Goal: Task Accomplishment & Management: Manage account settings

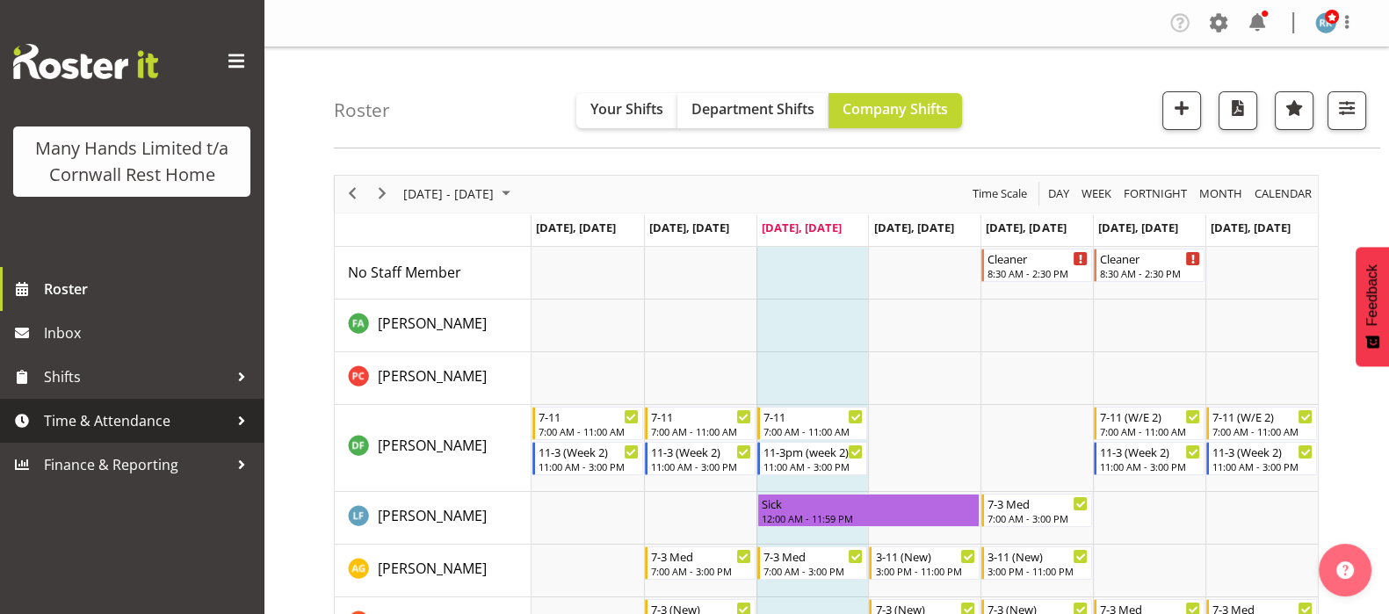
click at [98, 422] on span "Time & Attendance" at bounding box center [136, 421] width 185 height 26
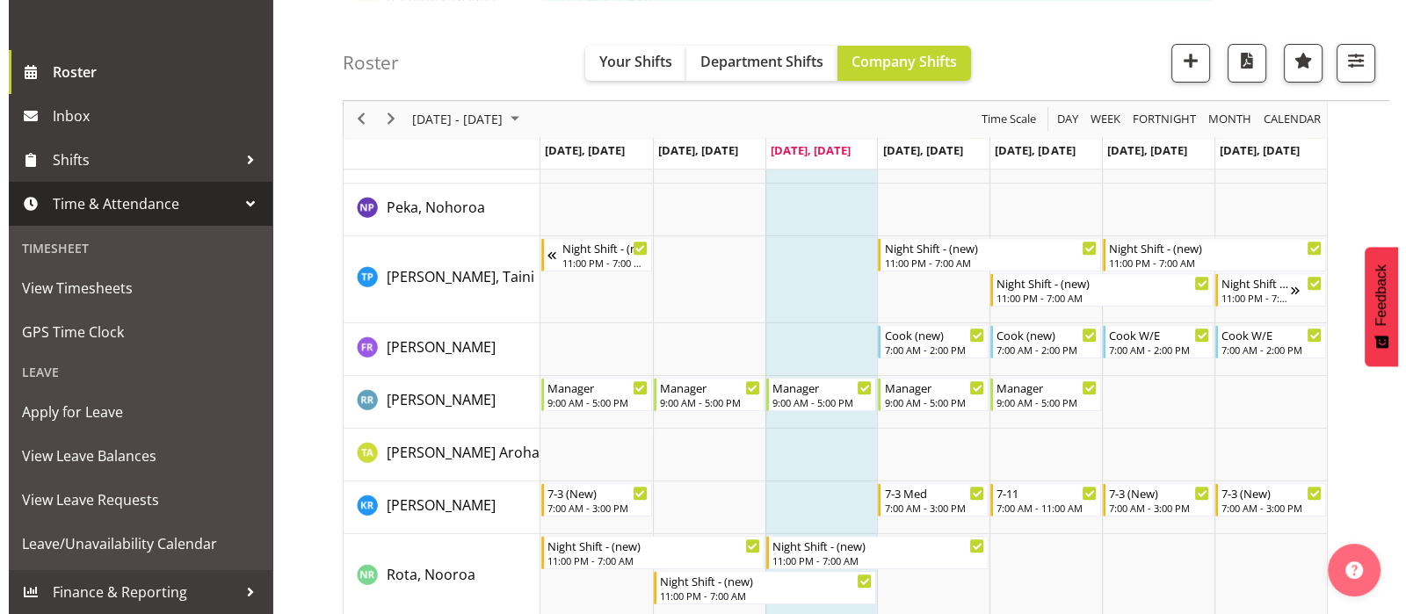
scroll to position [878, 0]
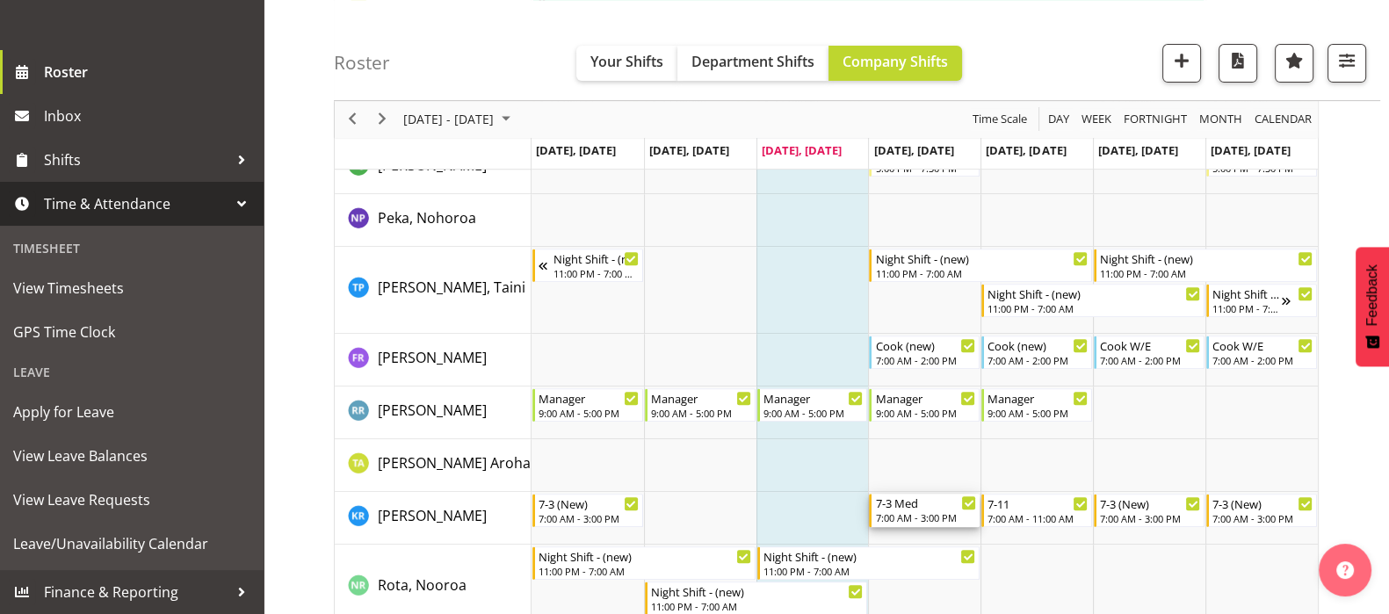
click at [911, 511] on div "7:00 AM - 3:00 PM" at bounding box center [925, 518] width 101 height 14
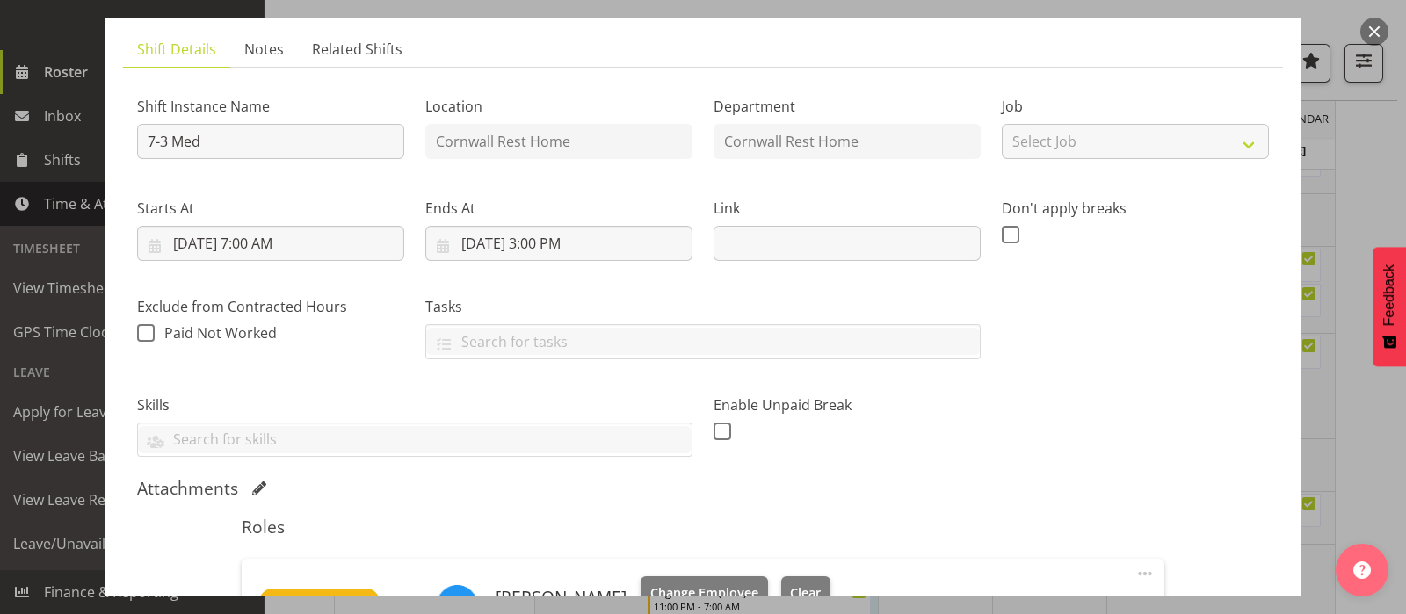
scroll to position [330, 0]
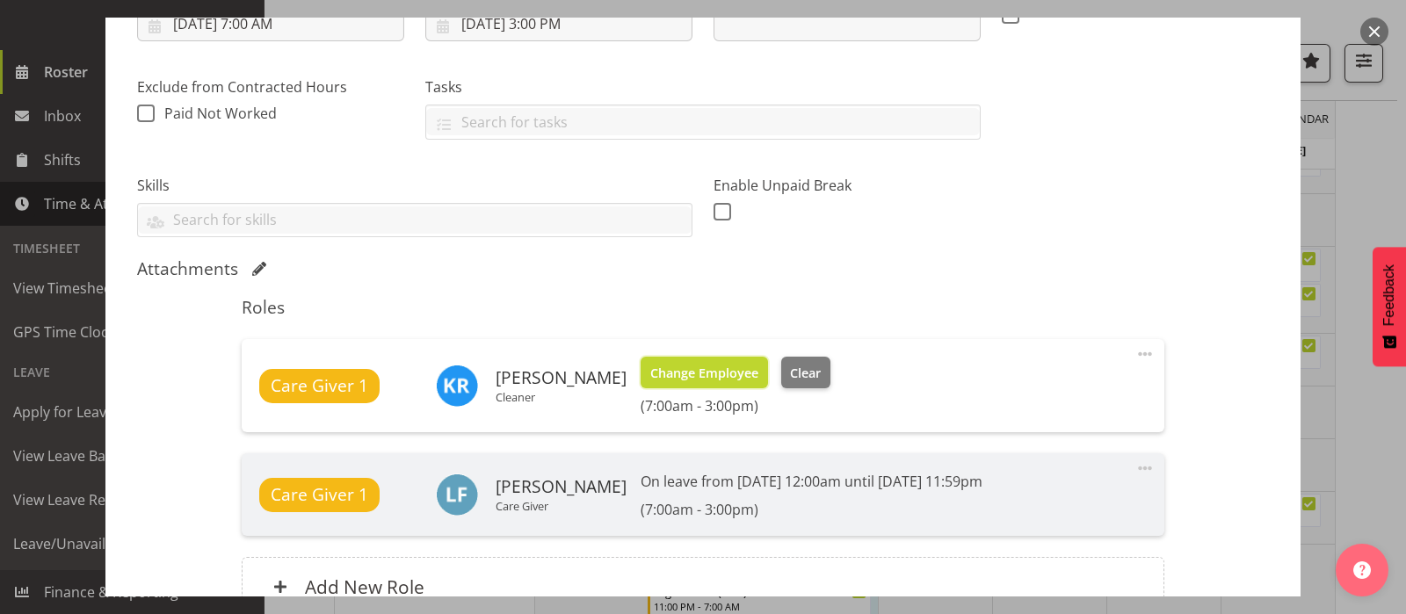
click at [708, 375] on span "Change Employee" at bounding box center [704, 373] width 108 height 19
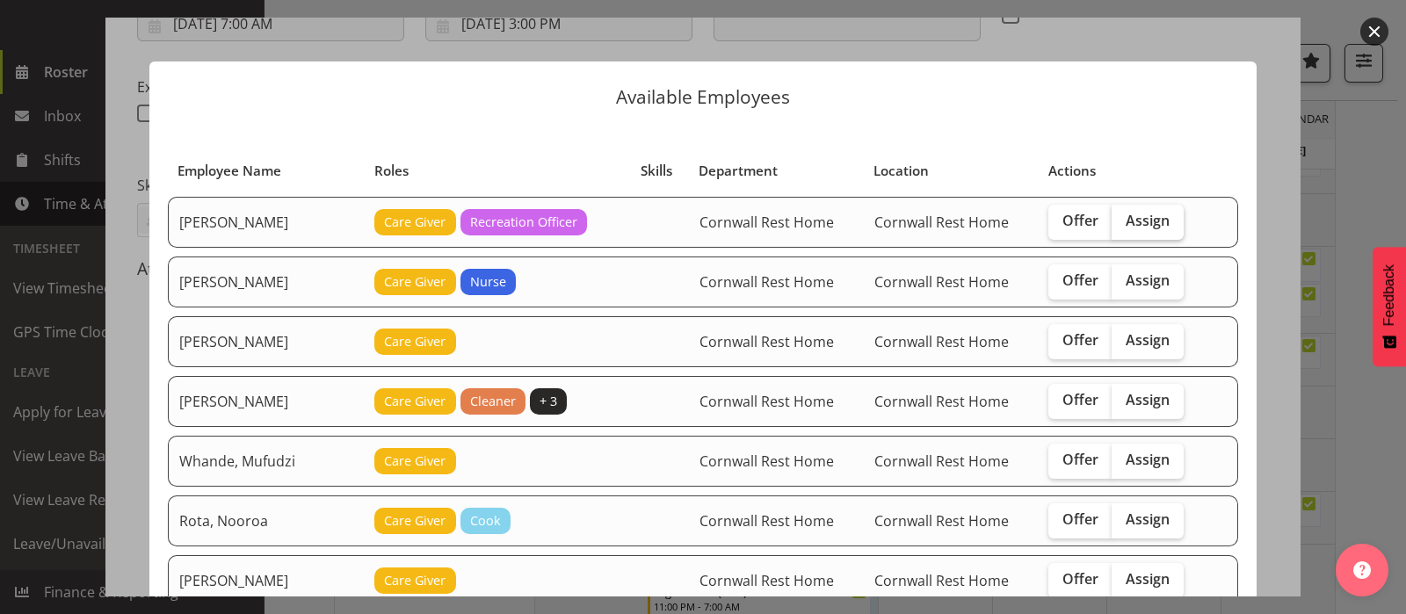
click at [1144, 226] on span "Assign" at bounding box center [1148, 221] width 44 height 18
click at [1123, 226] on input "Assign" at bounding box center [1117, 220] width 11 height 11
checkbox input "true"
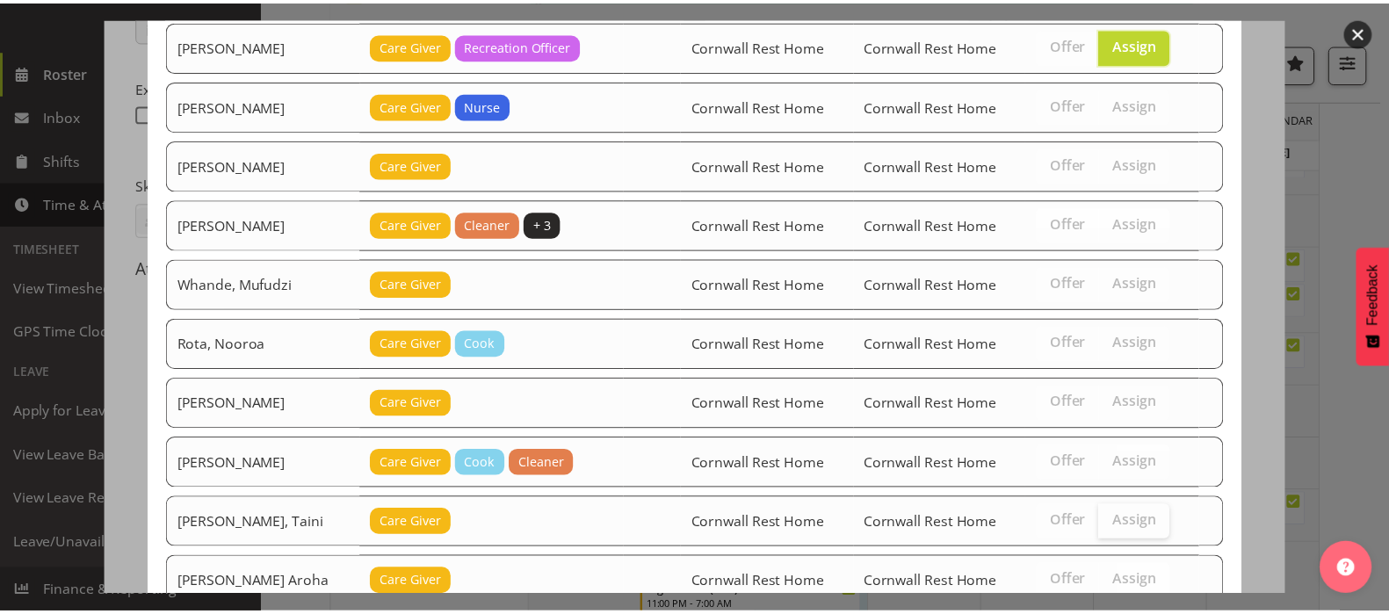
scroll to position [294, 0]
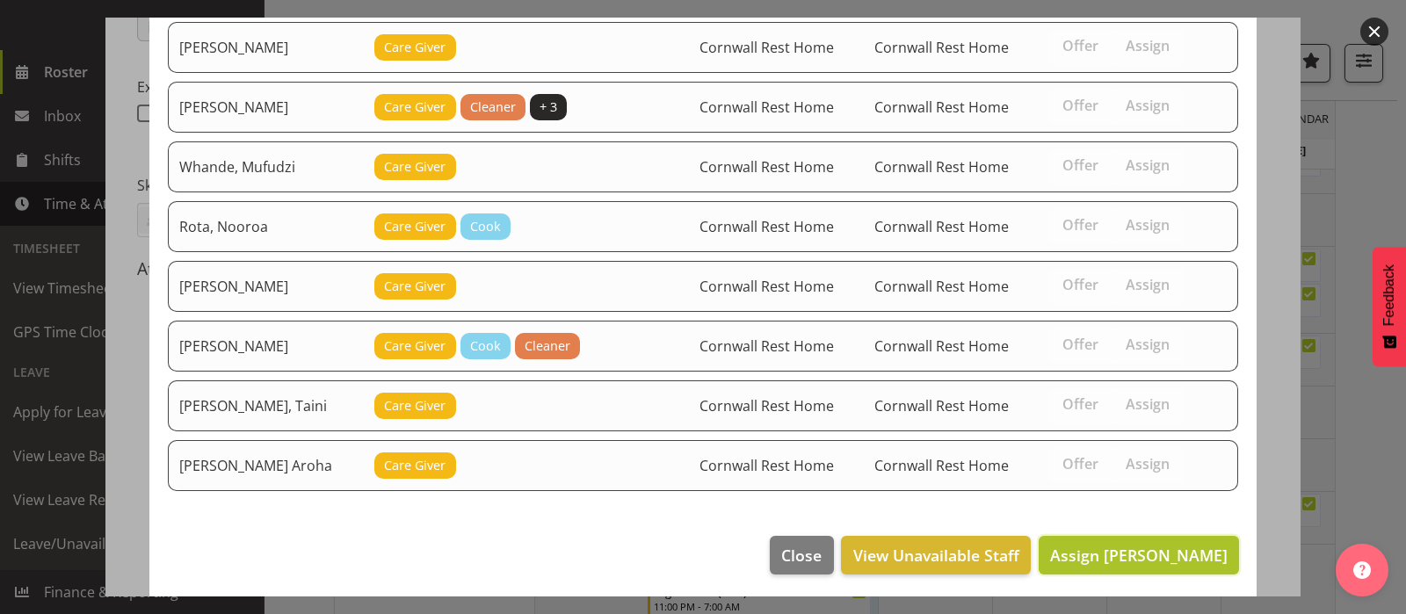
click at [1106, 548] on span "Assign Galvez, Angeline" at bounding box center [1139, 555] width 178 height 21
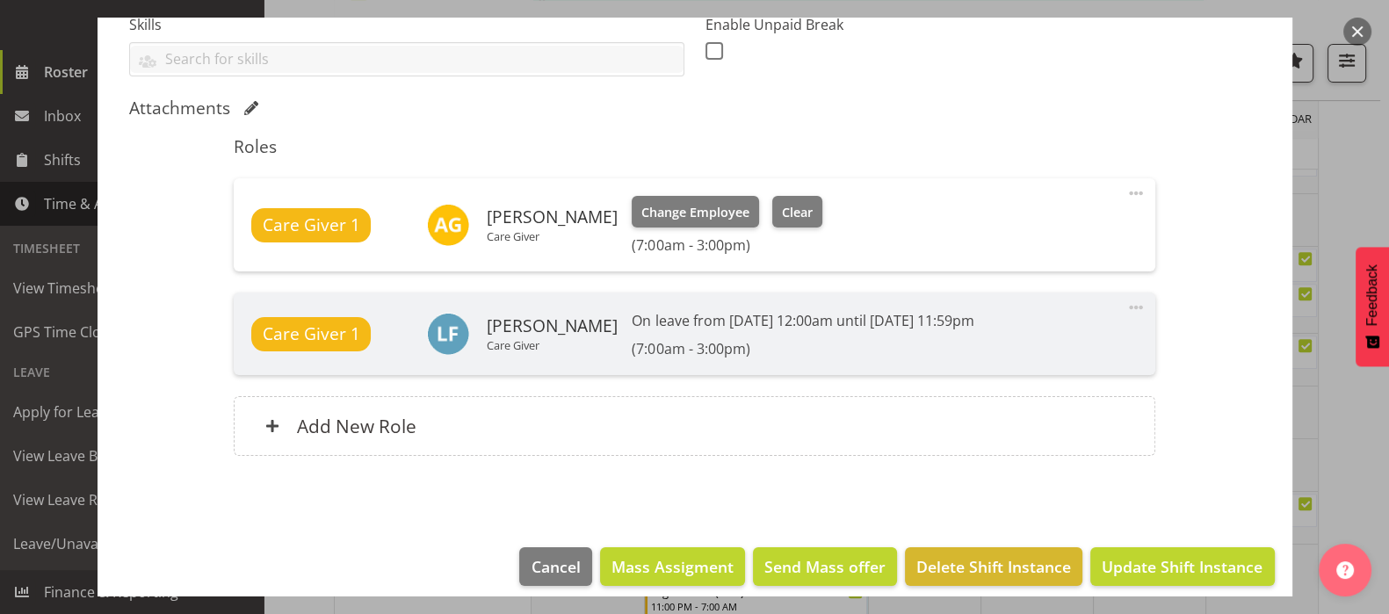
scroll to position [505, 0]
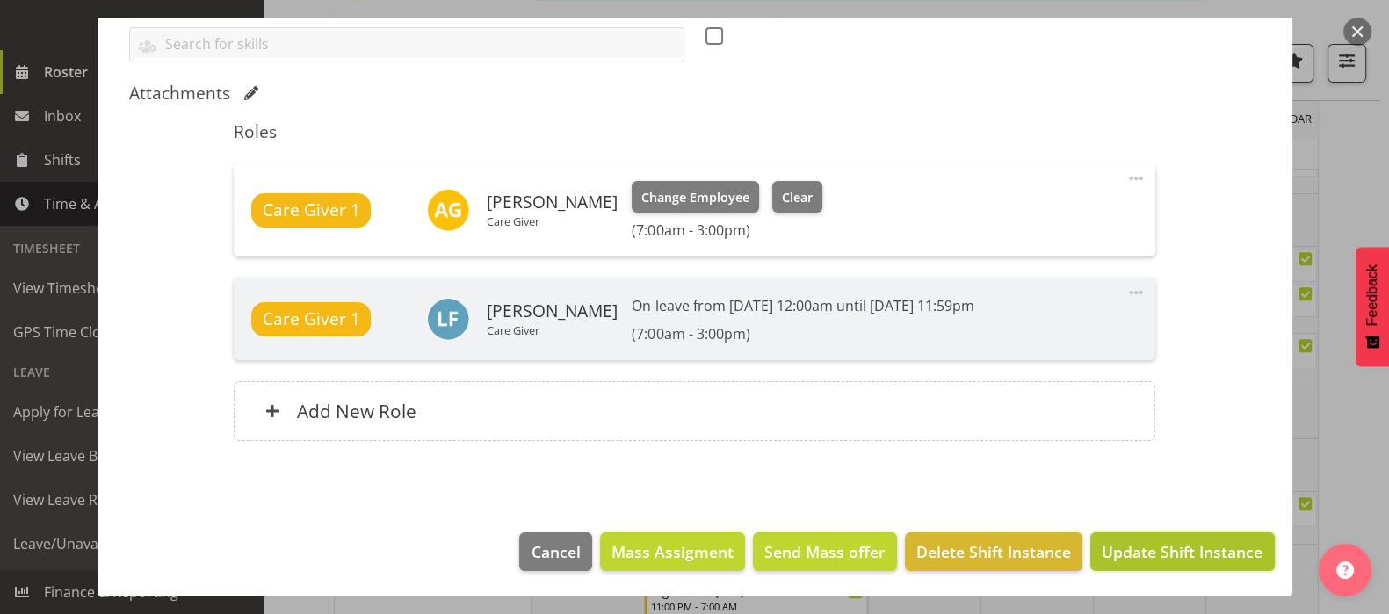
click at [1144, 541] on span "Update Shift Instance" at bounding box center [1182, 552] width 161 height 23
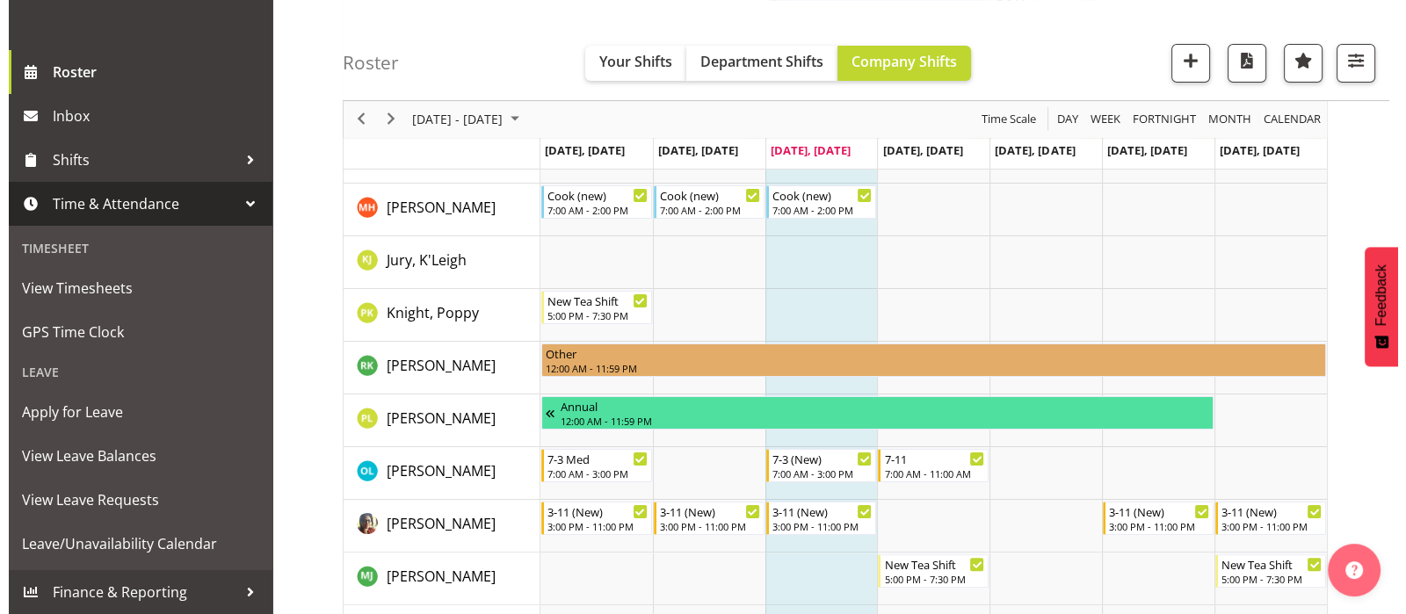
scroll to position [474, 0]
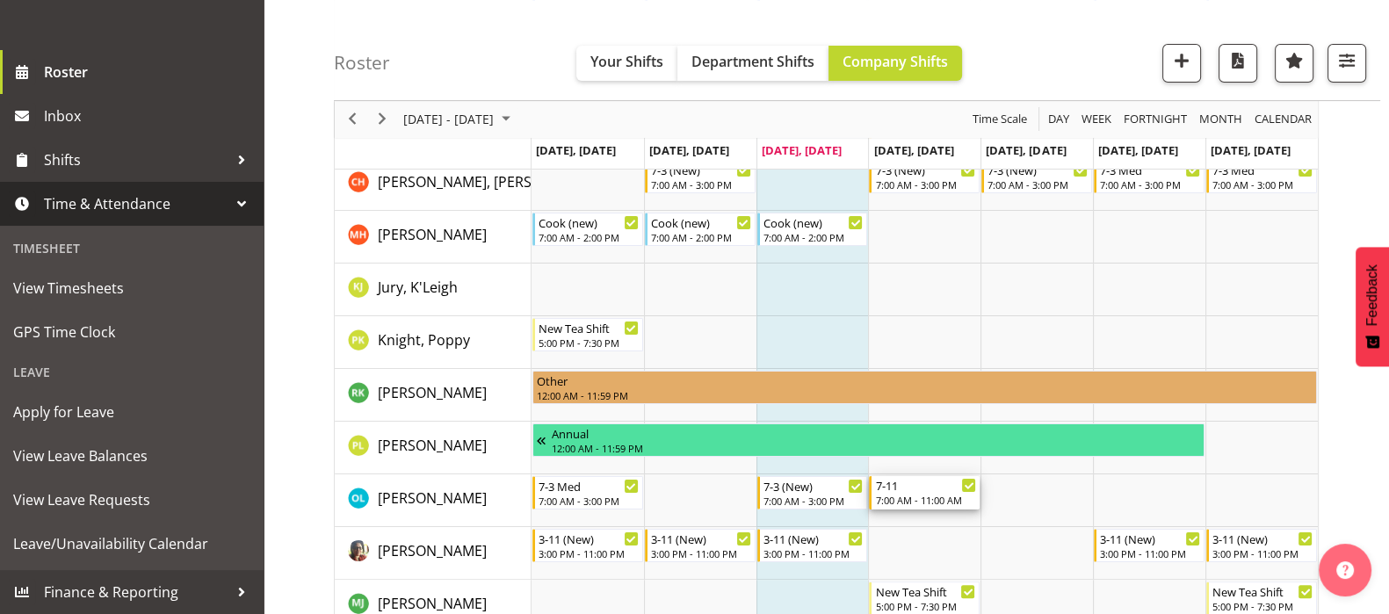
click at [900, 492] on div "7-11 7:00 AM - 11:00 AM" at bounding box center [925, 492] width 101 height 33
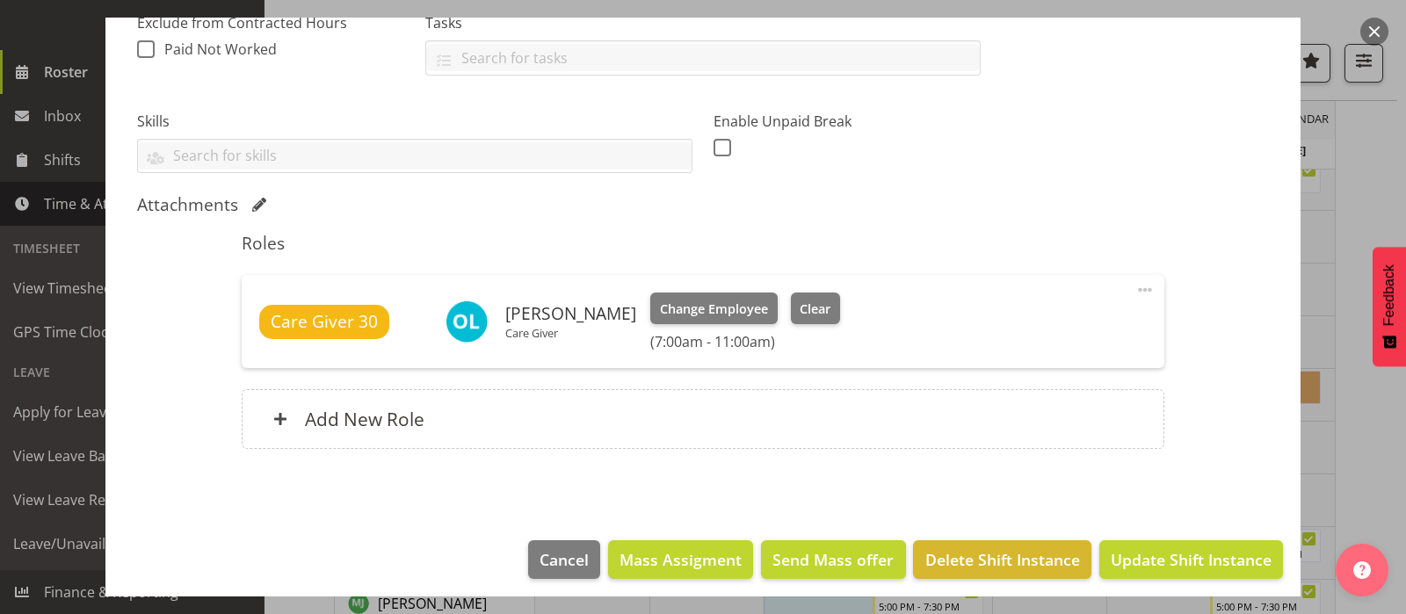
scroll to position [401, 0]
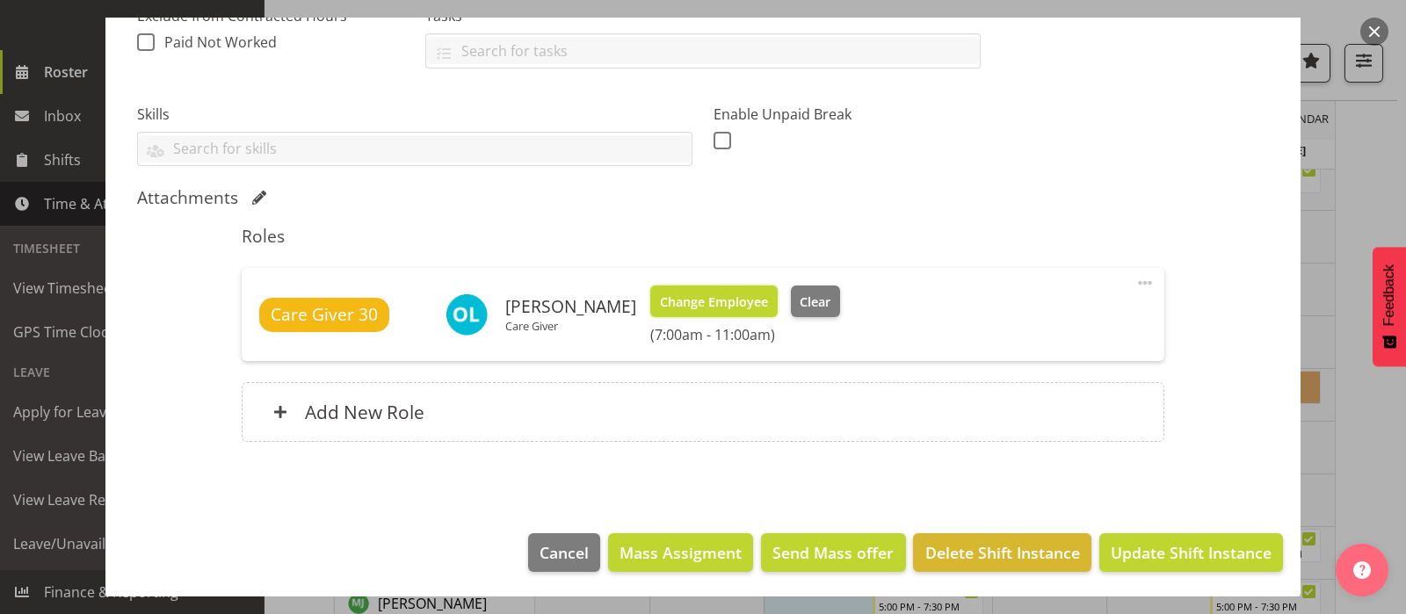
click at [701, 294] on span "Change Employee" at bounding box center [714, 302] width 108 height 19
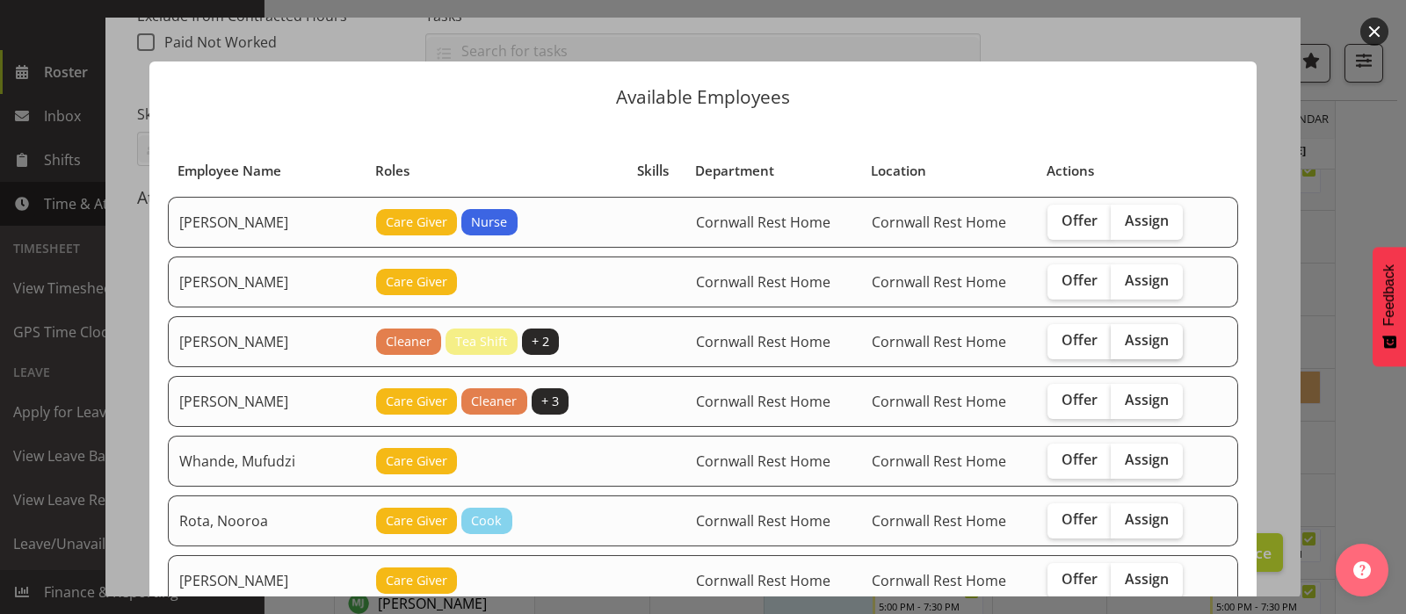
click at [1150, 337] on span "Assign" at bounding box center [1147, 340] width 44 height 18
click at [1122, 337] on input "Assign" at bounding box center [1116, 340] width 11 height 11
checkbox input "true"
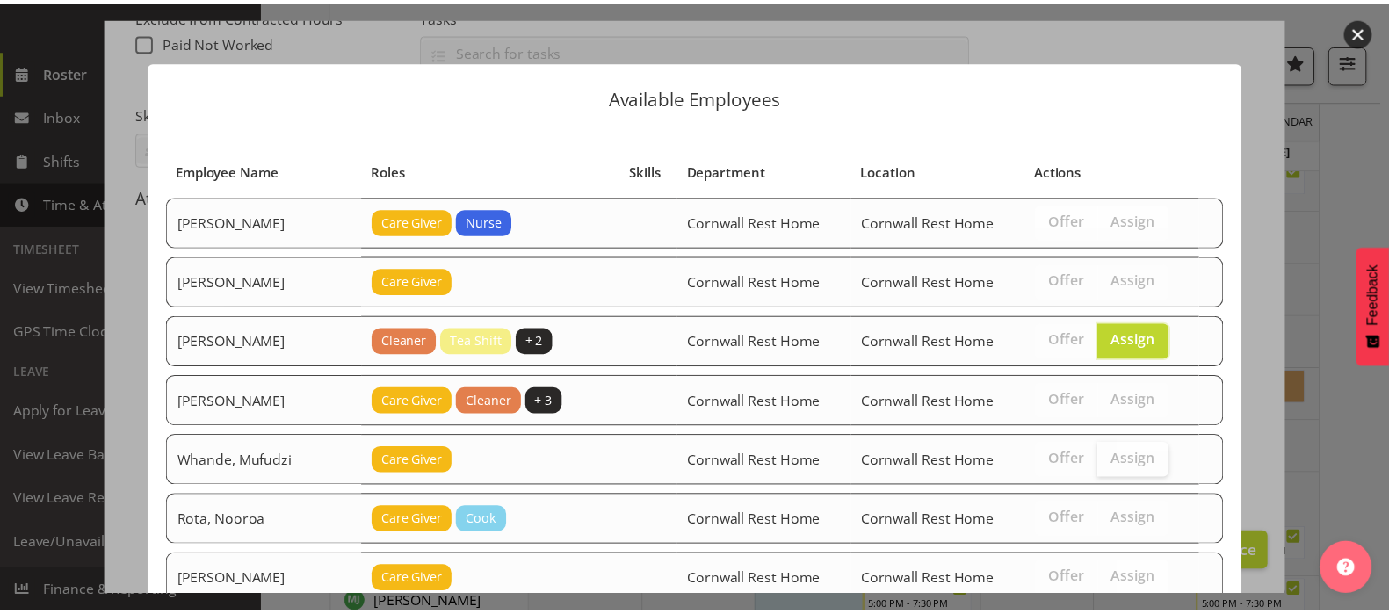
scroll to position [294, 0]
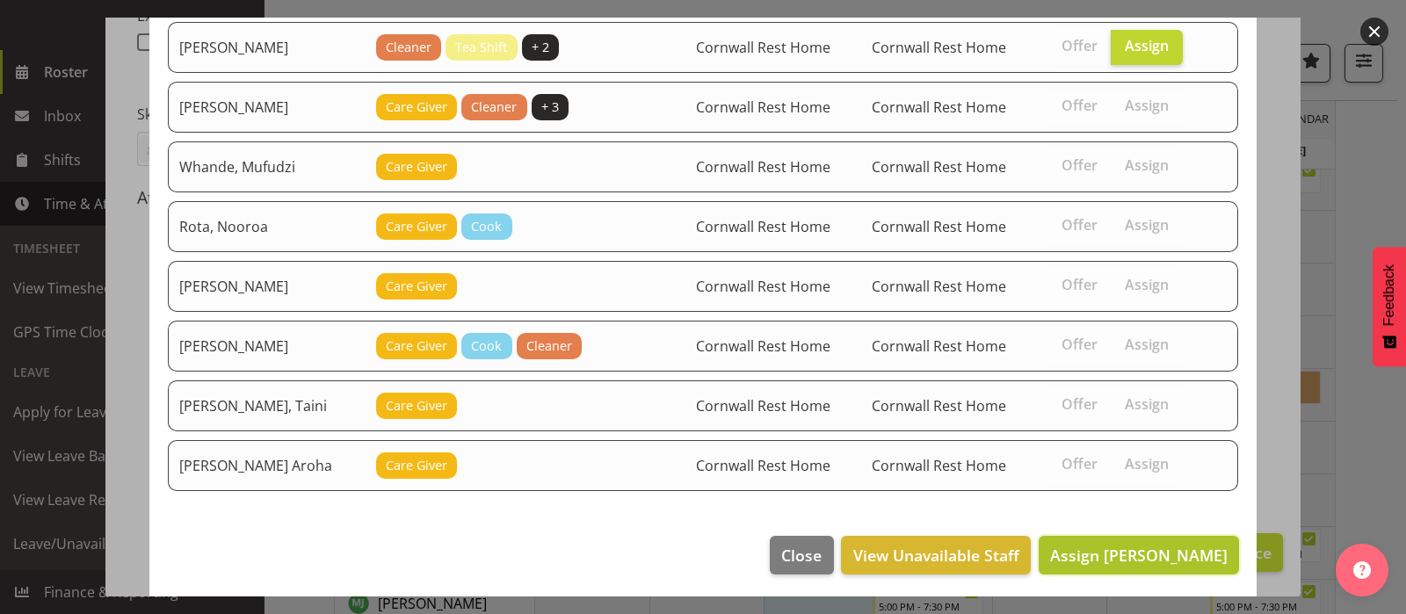
click at [1103, 545] on span "Assign Richardson, Kirsty" at bounding box center [1139, 555] width 178 height 21
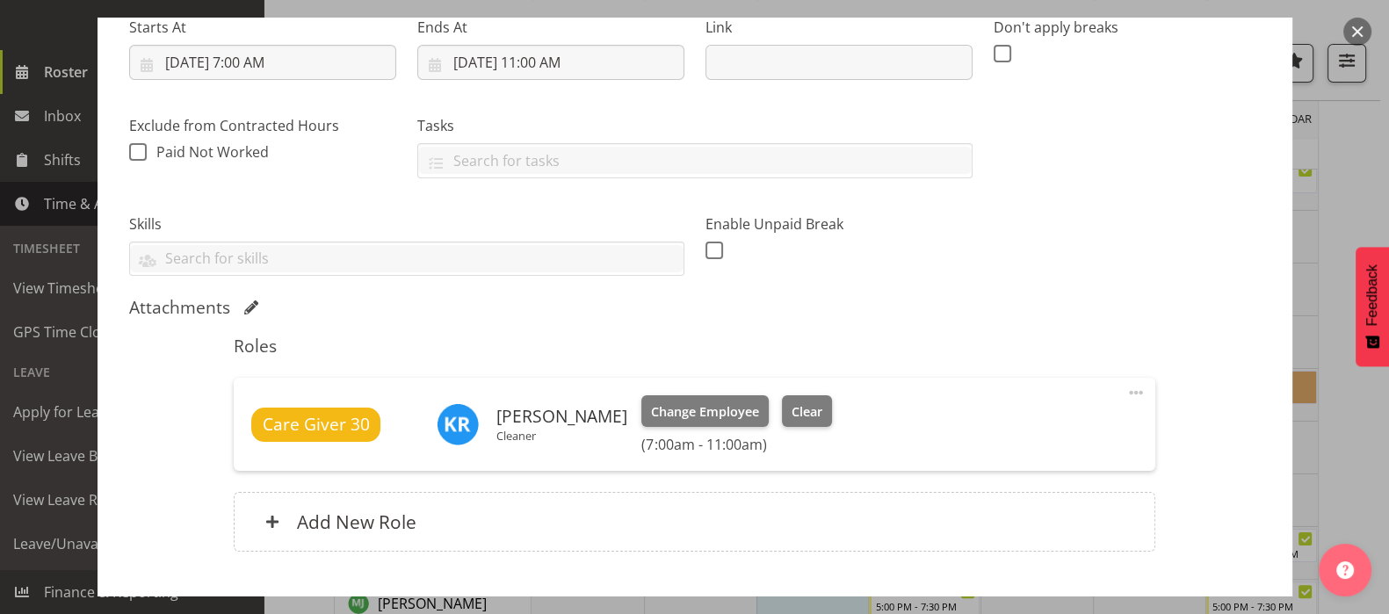
scroll to position [401, 0]
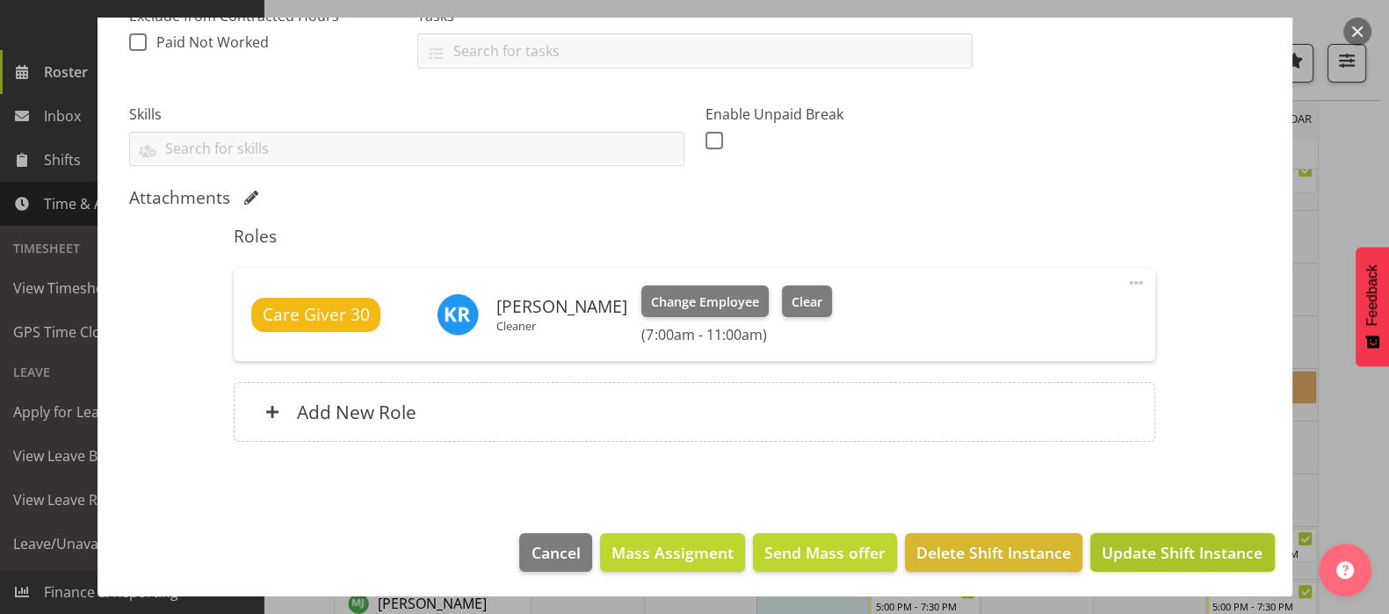
click at [1162, 541] on span "Update Shift Instance" at bounding box center [1182, 552] width 161 height 23
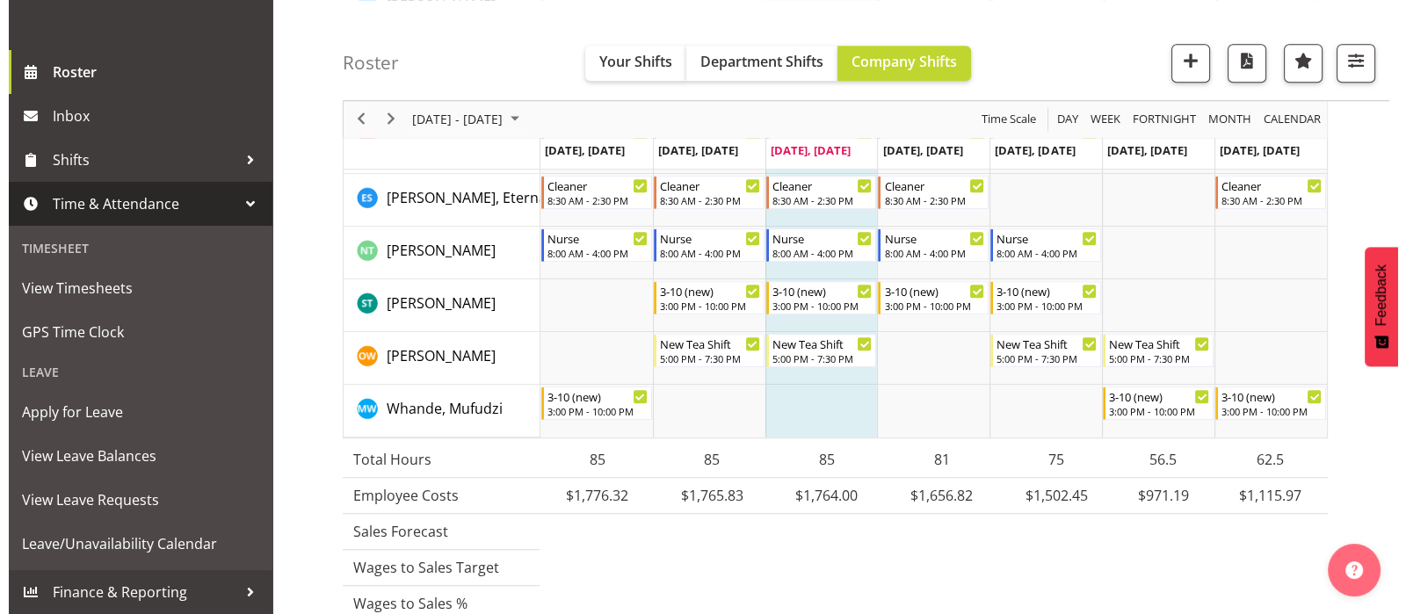
scroll to position [1392, 0]
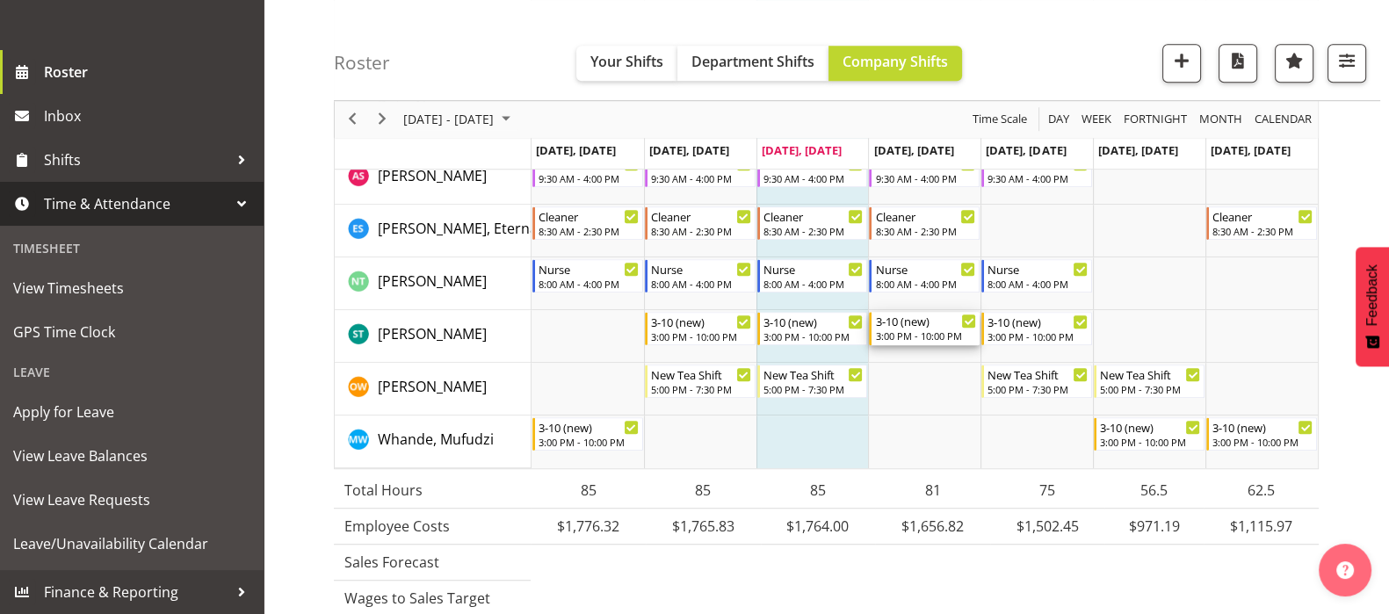
click at [910, 331] on div "3:00 PM - 10:00 PM" at bounding box center [925, 336] width 101 height 14
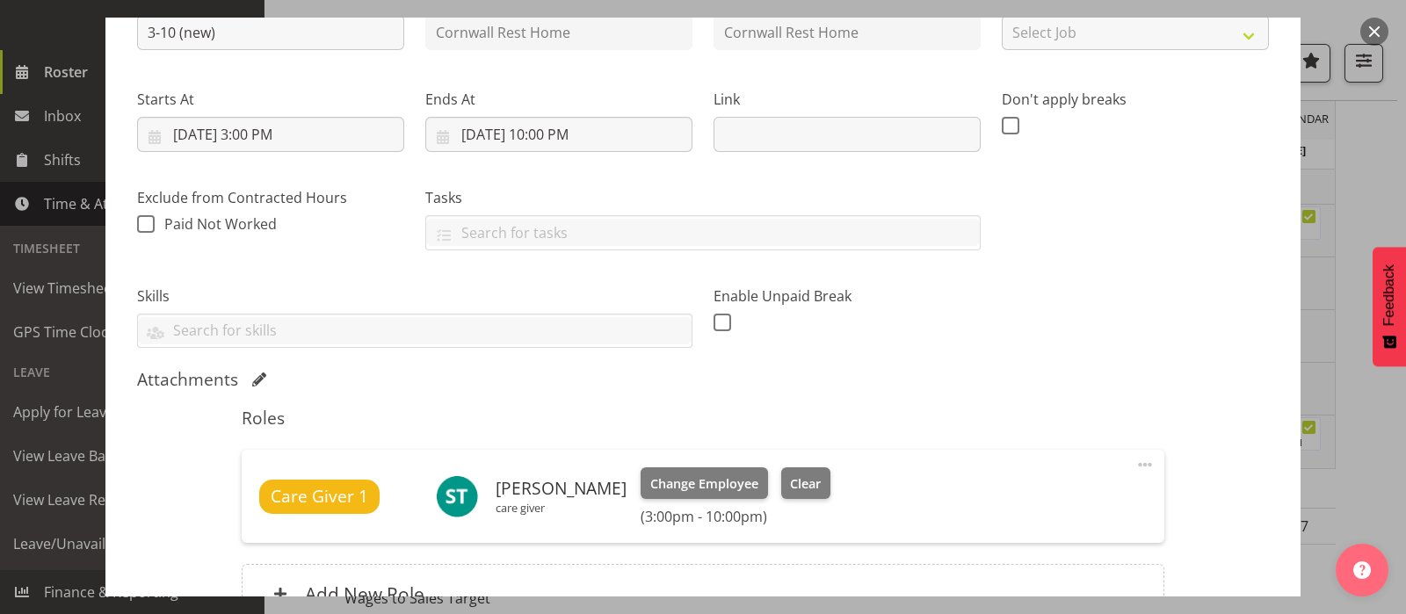
scroll to position [330, 0]
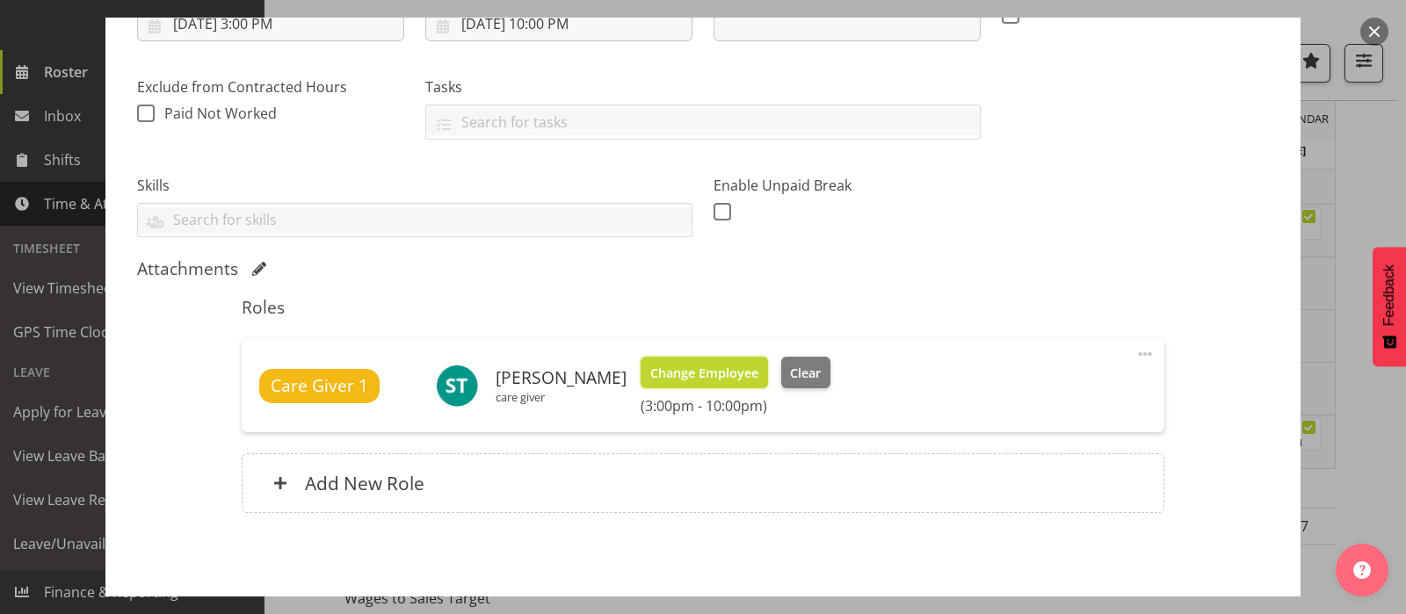
click at [699, 365] on span "Change Employee" at bounding box center [704, 373] width 108 height 19
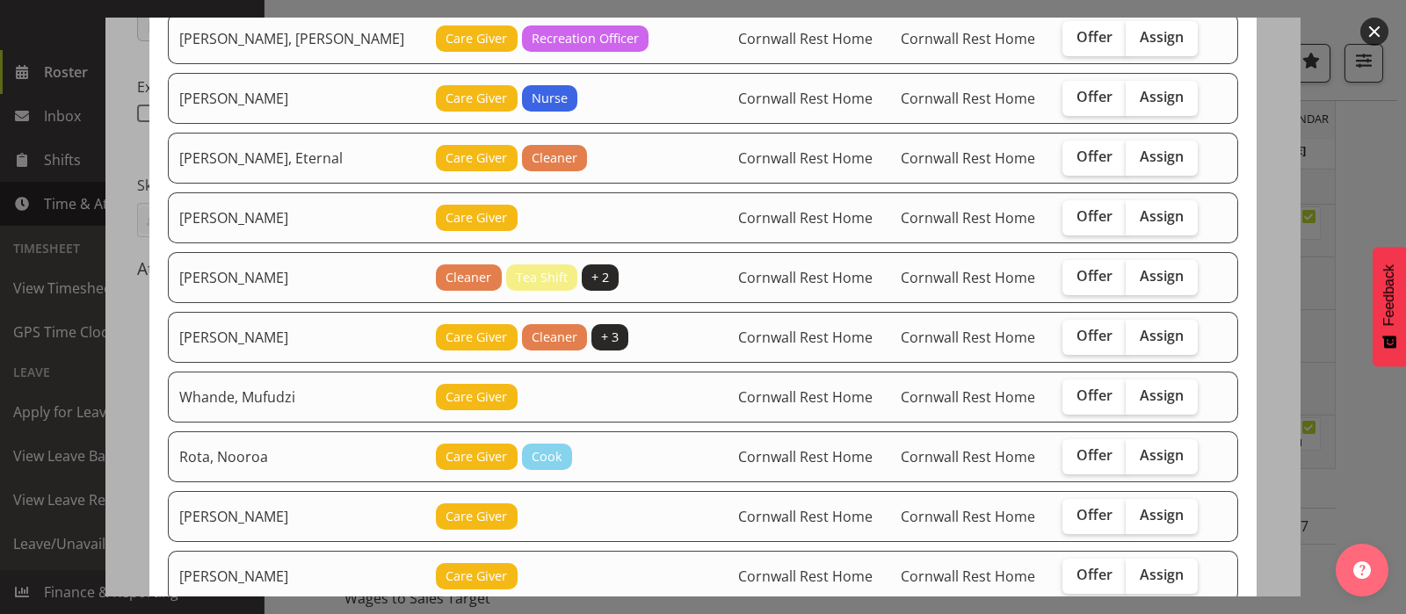
scroll to position [219, 0]
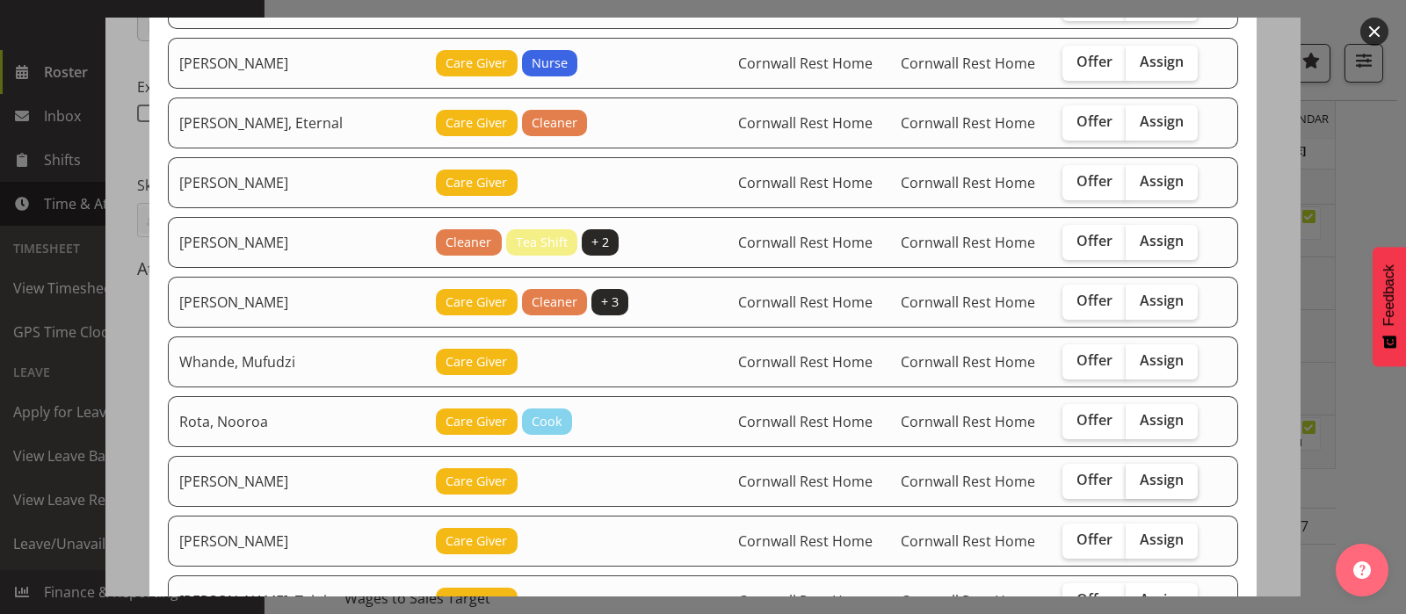
click at [1140, 475] on span "Assign" at bounding box center [1162, 480] width 44 height 18
click at [1126, 475] on input "Assign" at bounding box center [1131, 480] width 11 height 11
checkbox input "true"
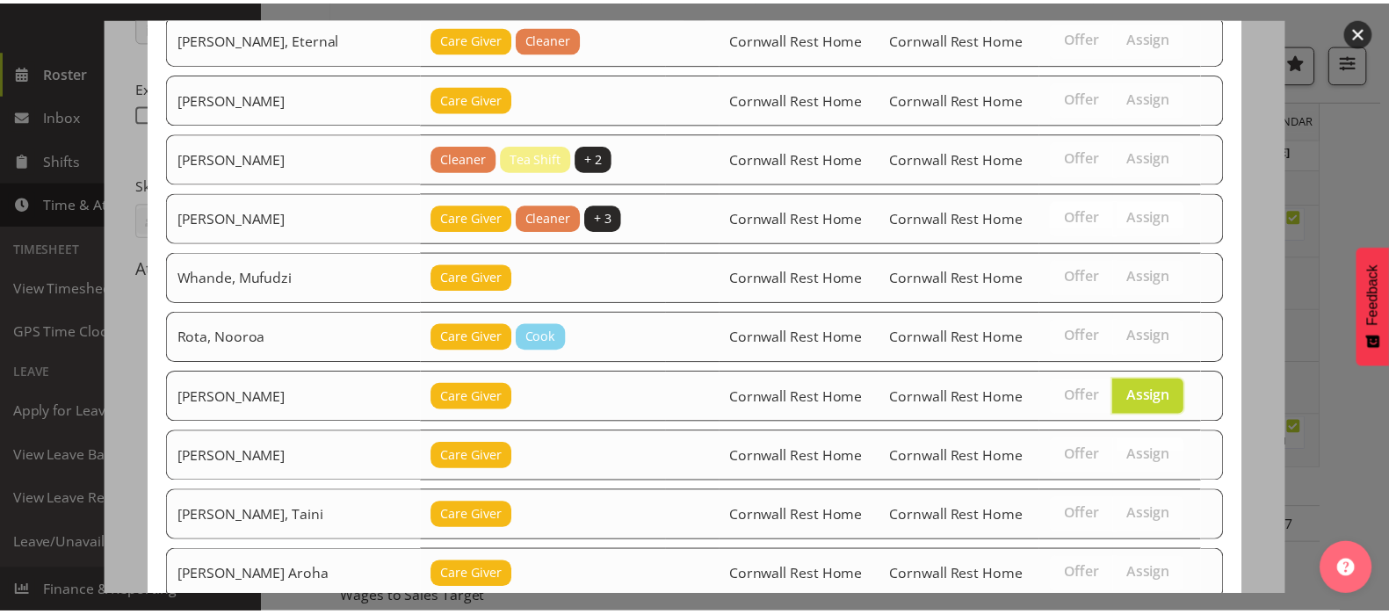
scroll to position [413, 0]
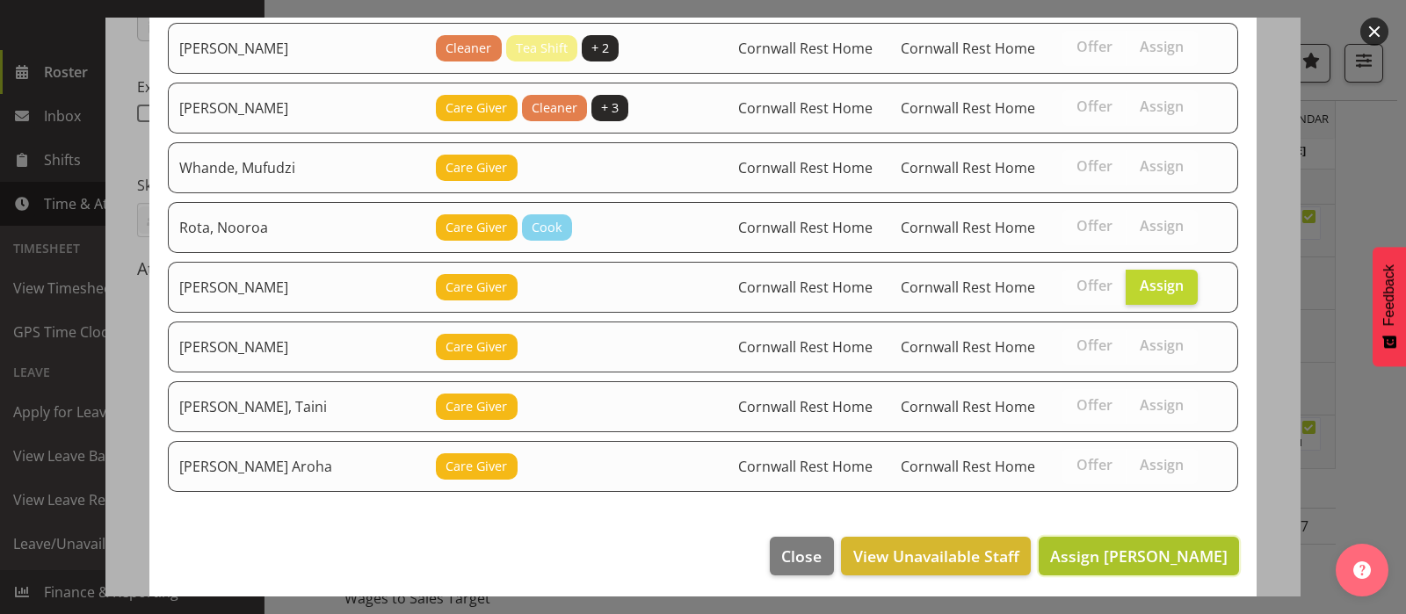
click at [1143, 549] on span "Assign Lovett, Olivia" at bounding box center [1139, 556] width 178 height 21
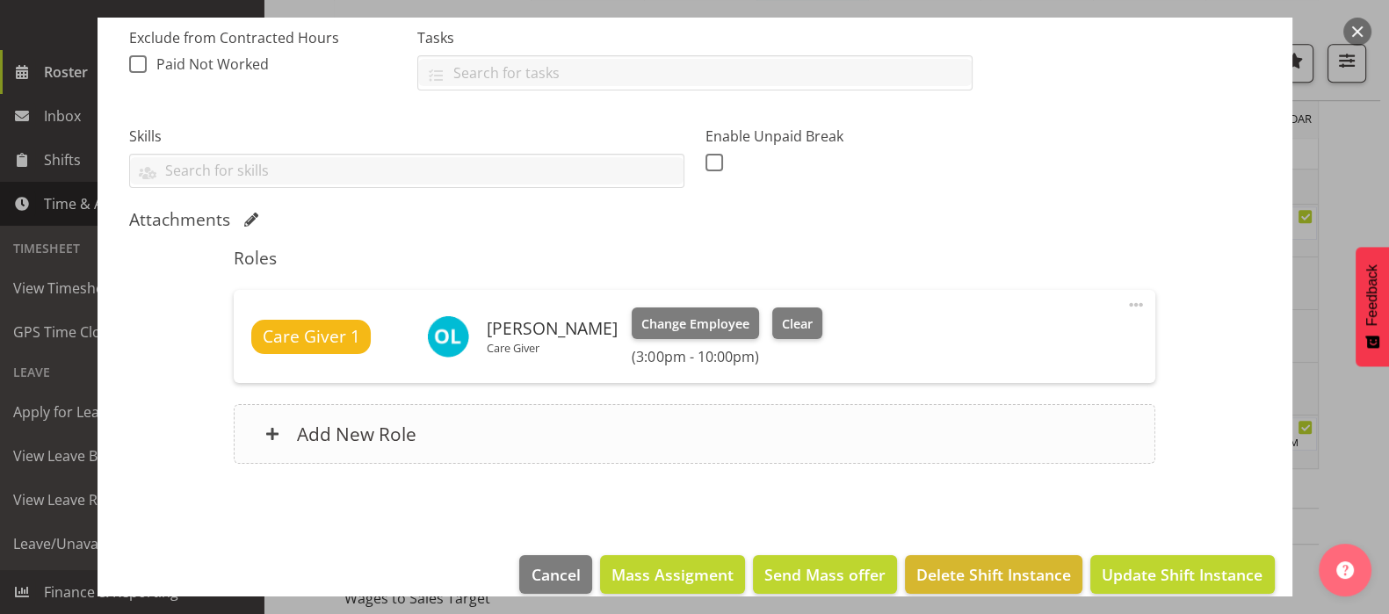
scroll to position [401, 0]
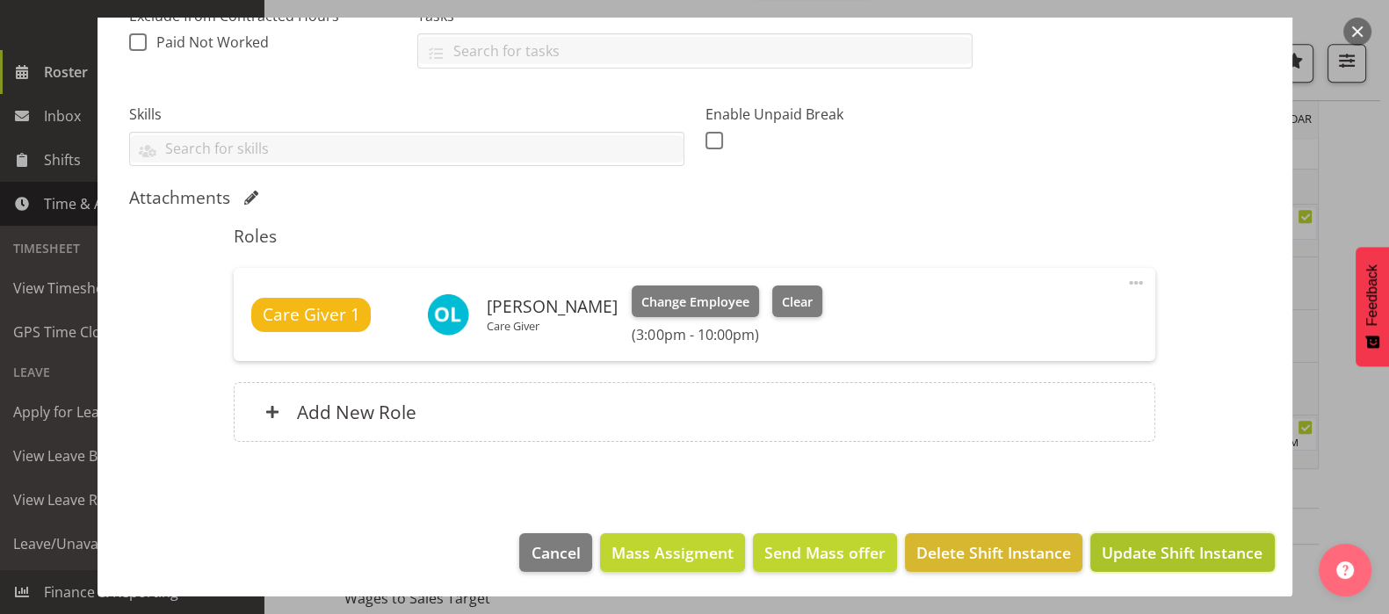
click at [1170, 541] on span "Update Shift Instance" at bounding box center [1182, 552] width 161 height 23
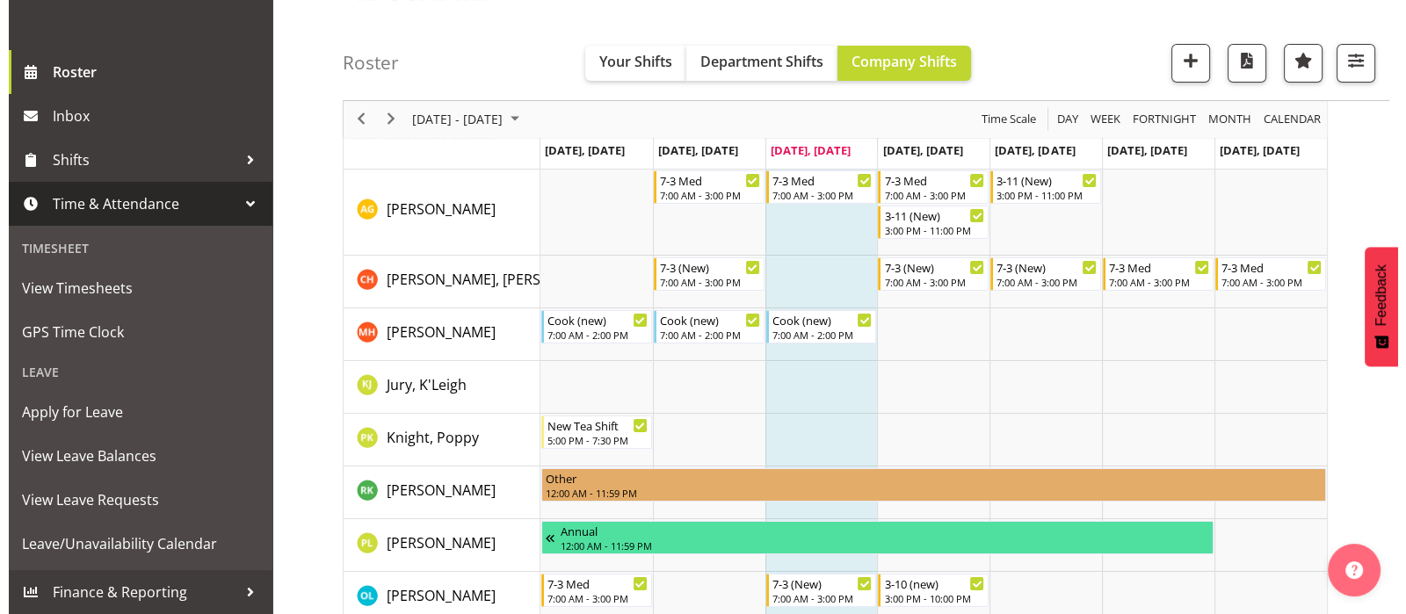
scroll to position [184, 0]
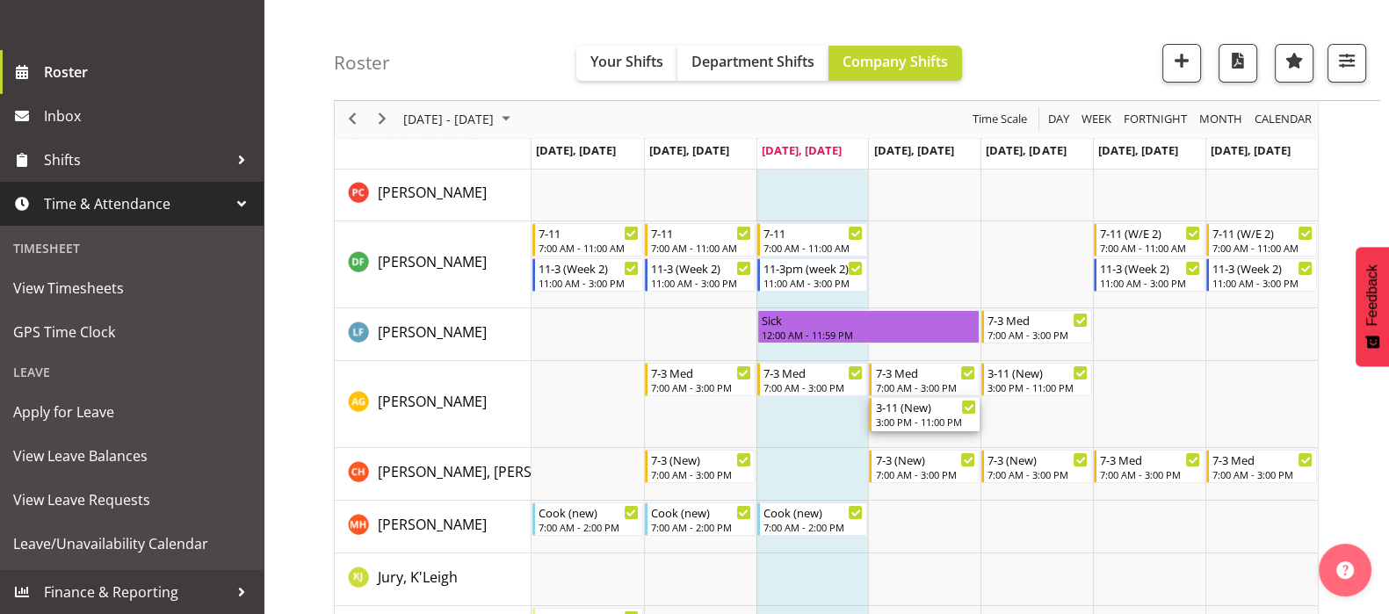
click at [913, 408] on div "3-11 (New)" at bounding box center [925, 407] width 101 height 18
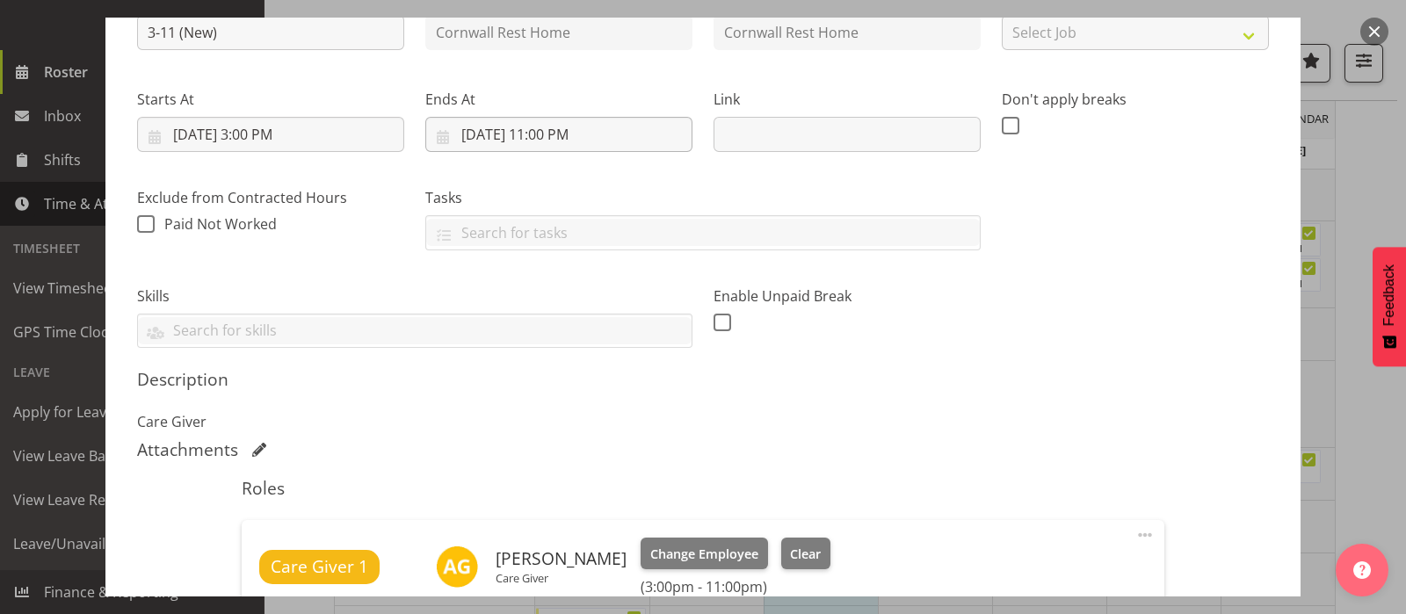
scroll to position [471, 0]
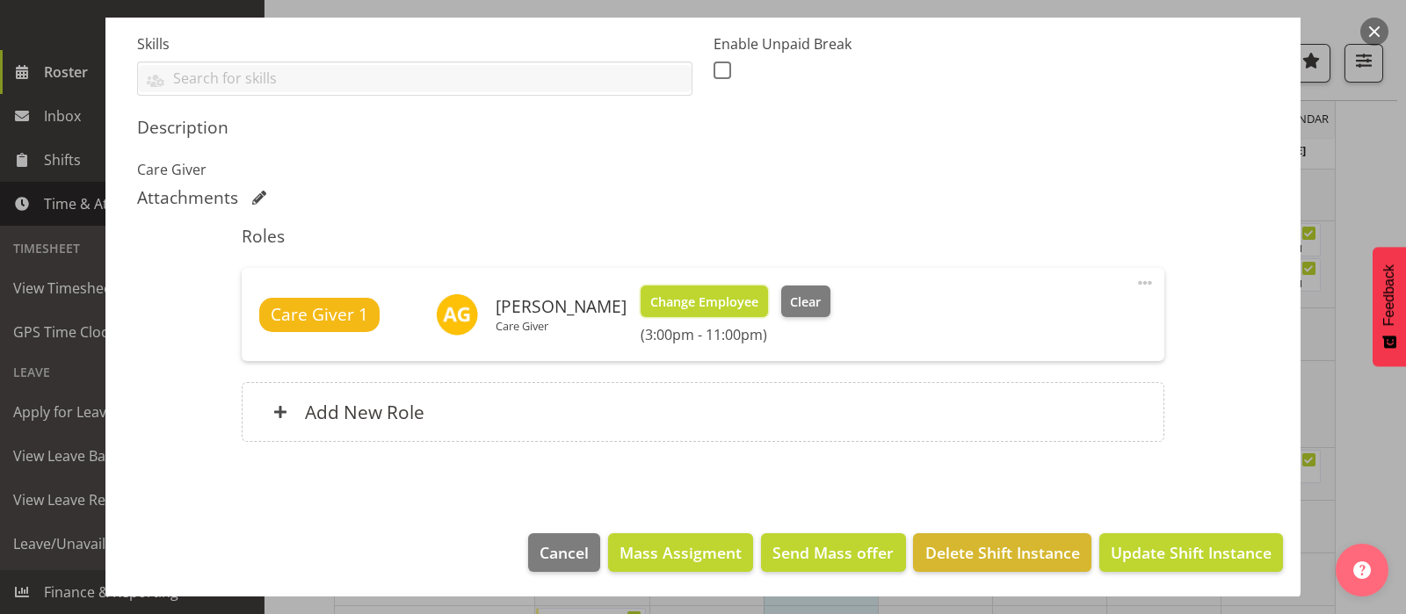
click at [696, 299] on span "Change Employee" at bounding box center [704, 302] width 108 height 19
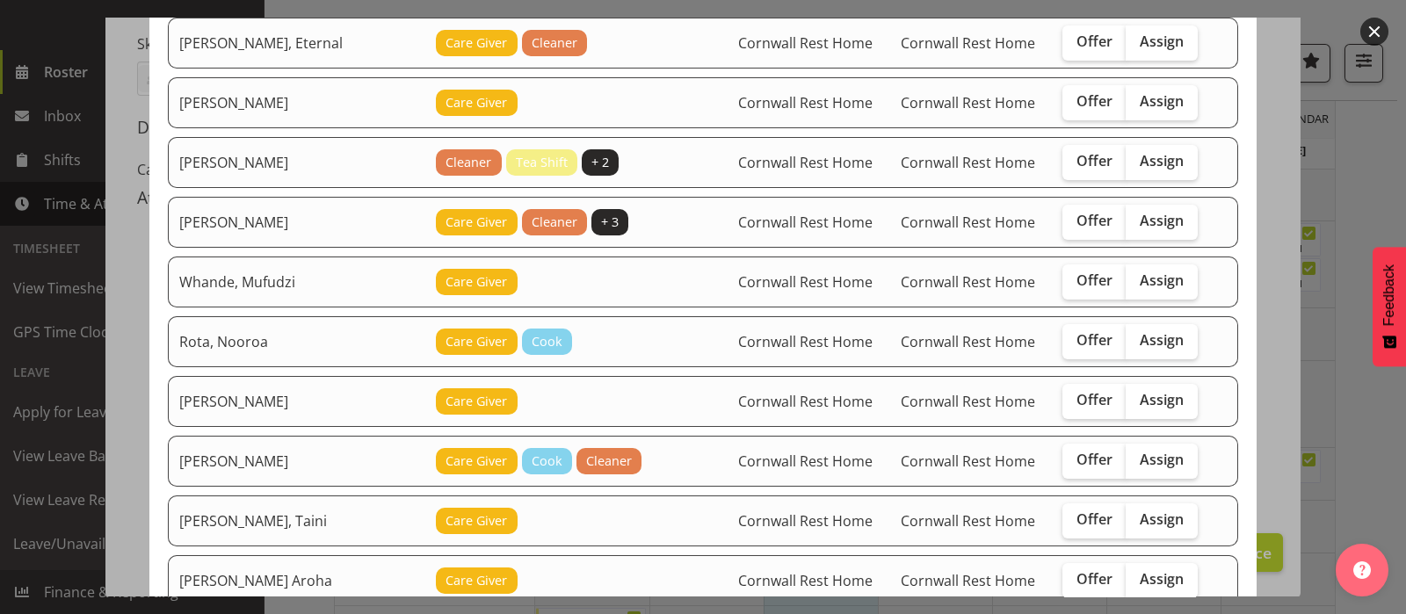
scroll to position [330, 0]
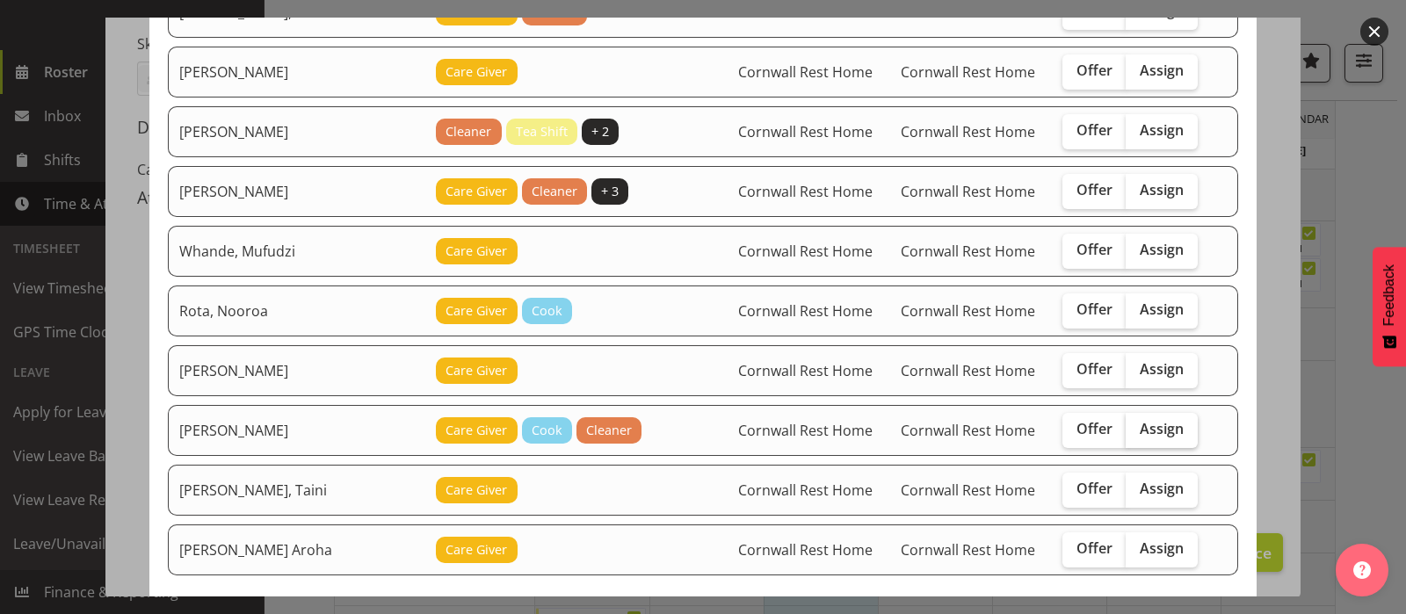
click at [1140, 432] on span "Assign" at bounding box center [1162, 429] width 44 height 18
click at [1137, 432] on input "Assign" at bounding box center [1131, 429] width 11 height 11
checkbox input "true"
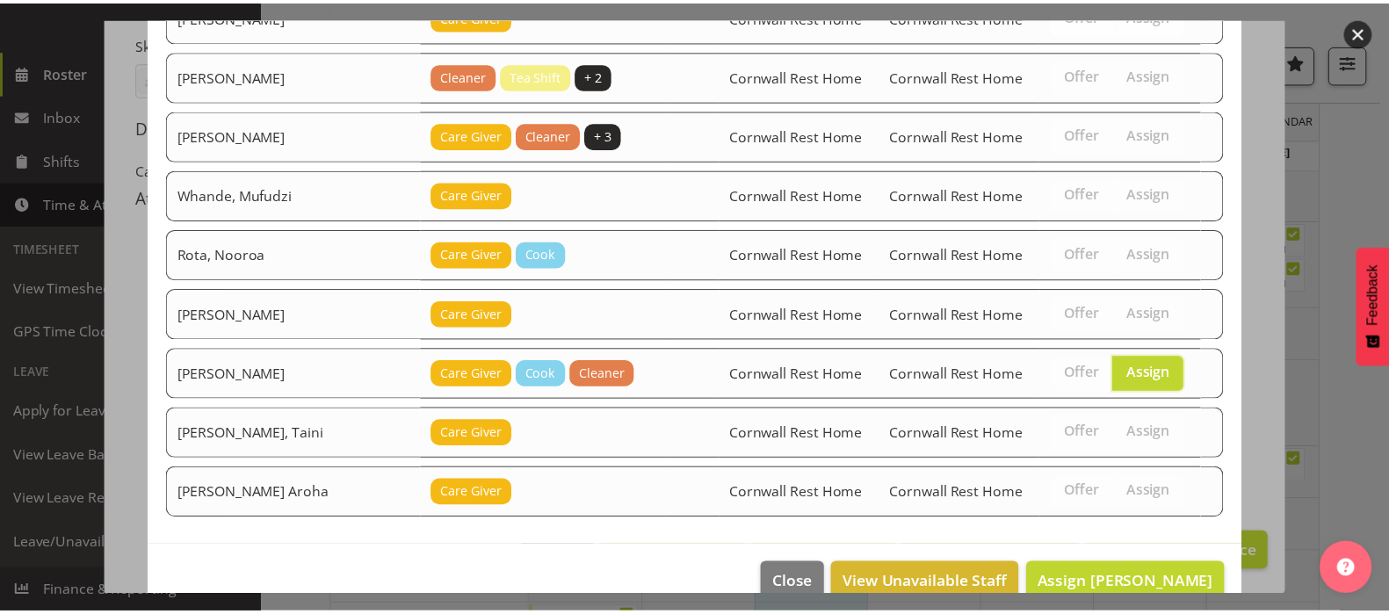
scroll to position [413, 0]
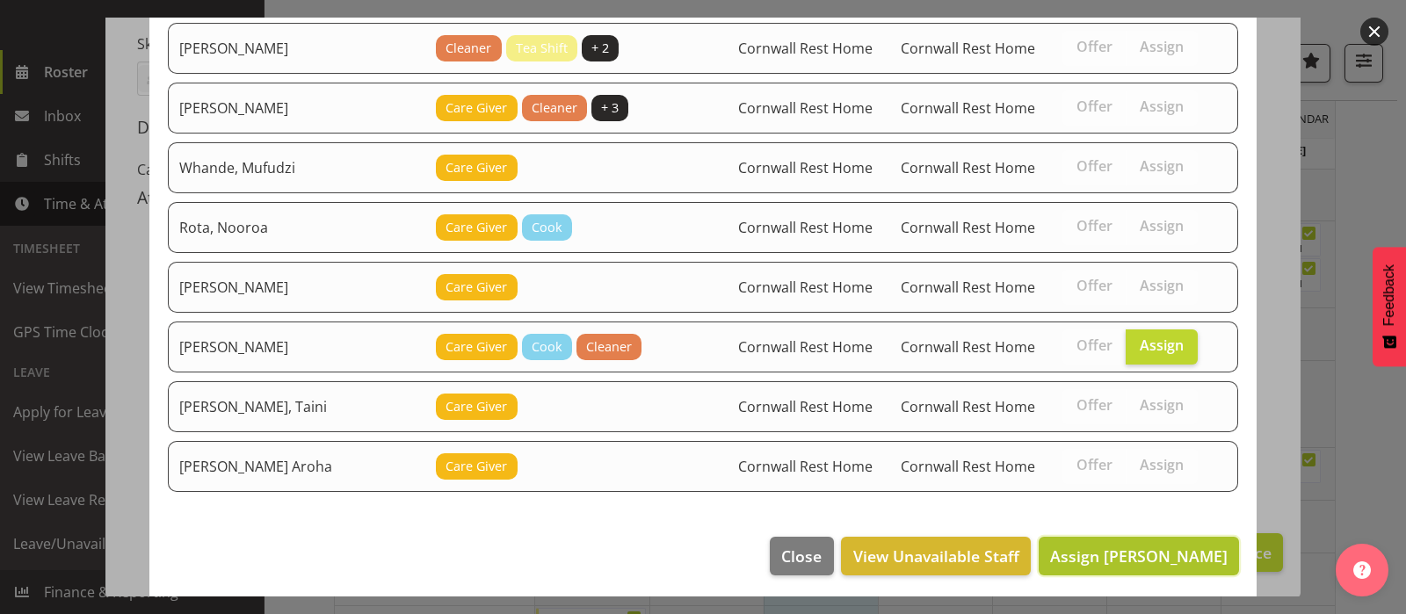
click at [1138, 551] on span "Assign Tocker, Shannon" at bounding box center [1139, 556] width 178 height 21
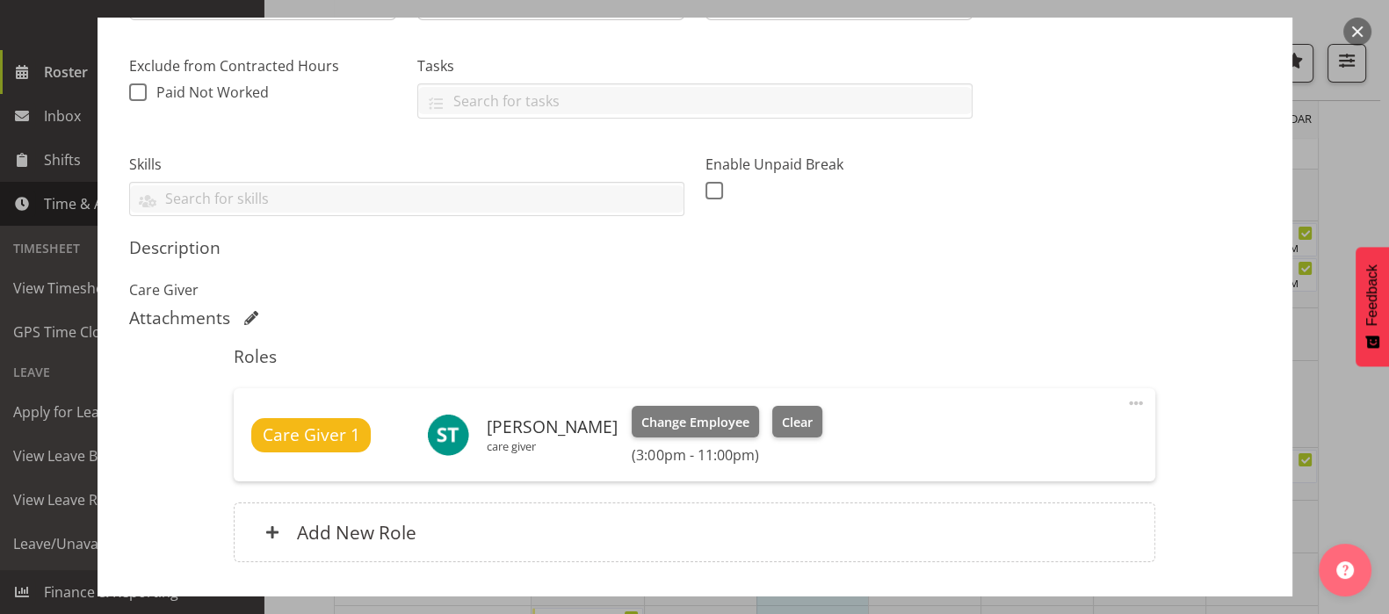
scroll to position [471, 0]
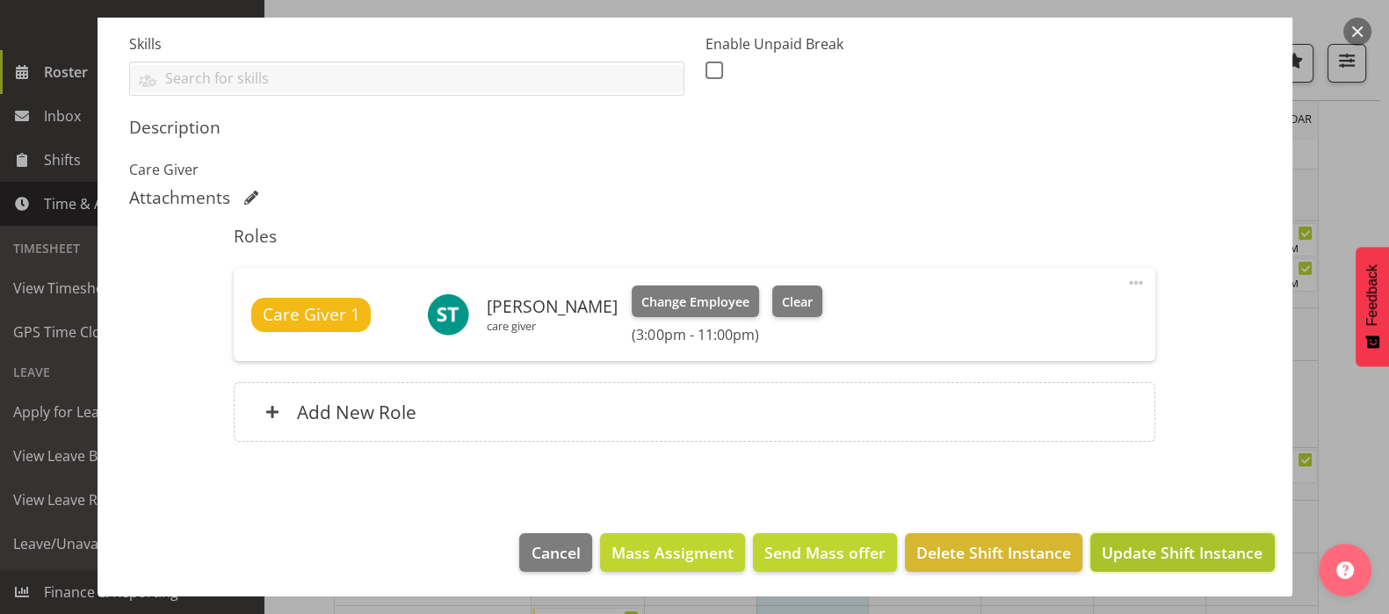
click at [1153, 552] on span "Update Shift Instance" at bounding box center [1182, 552] width 161 height 23
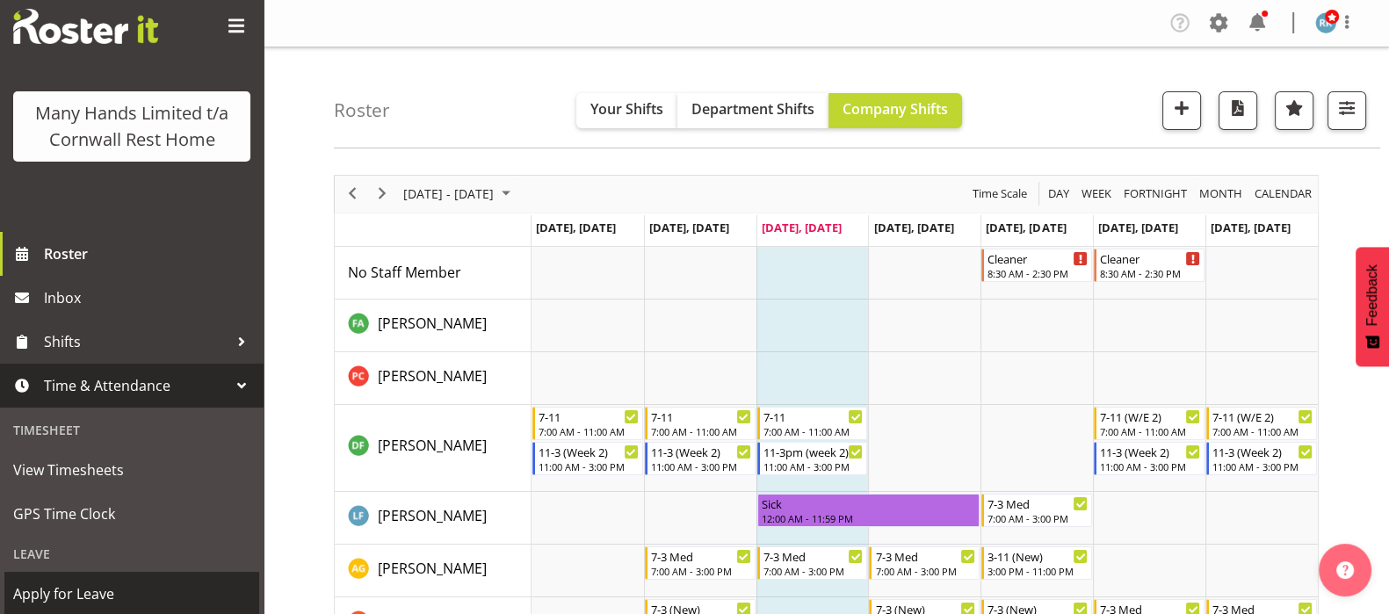
scroll to position [0, 0]
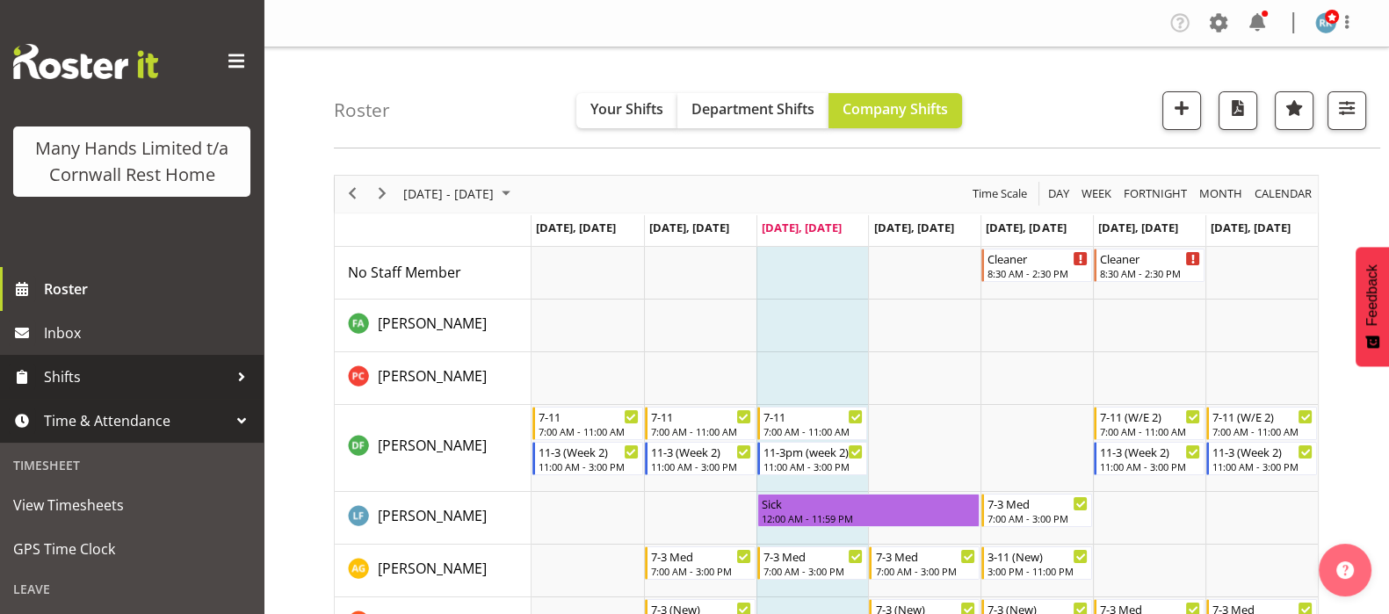
click at [175, 390] on span "Shifts" at bounding box center [136, 377] width 185 height 26
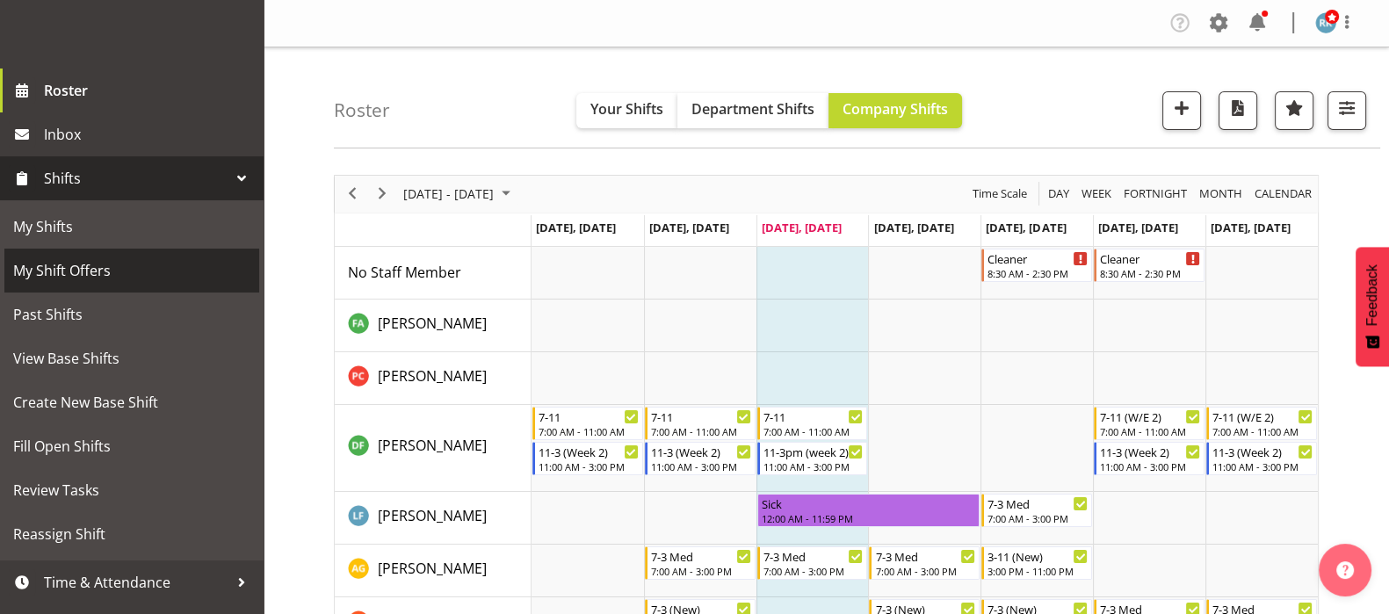
scroll to position [219, 0]
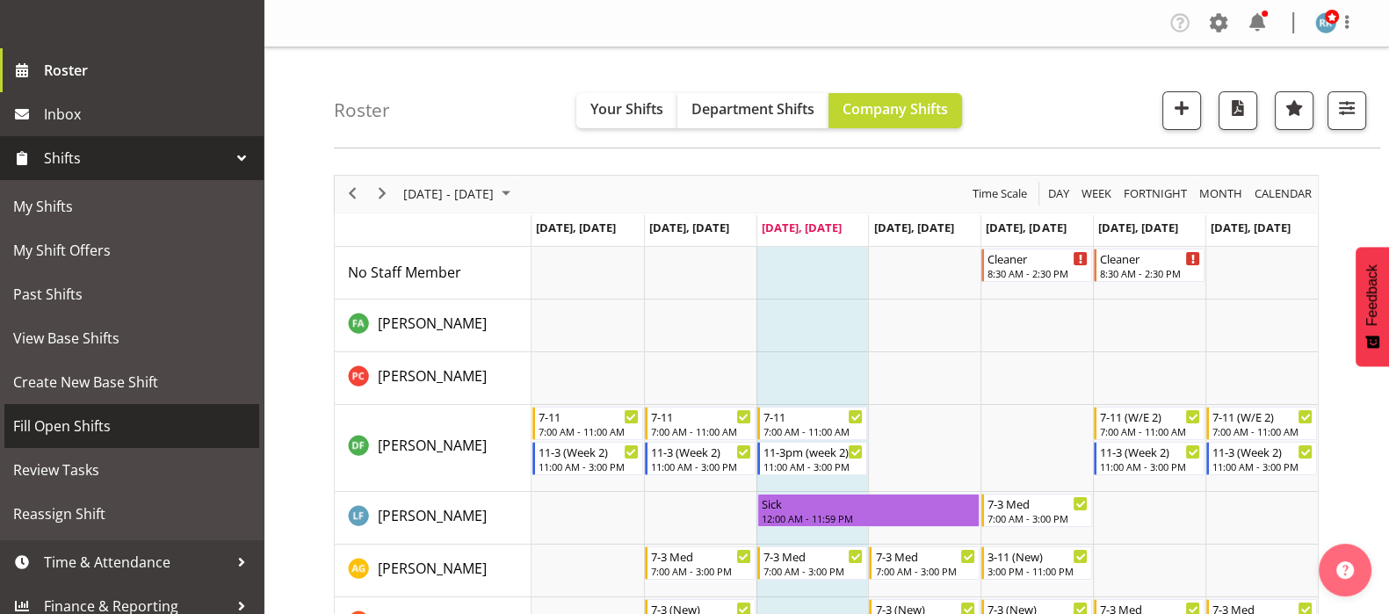
click at [75, 439] on span "Fill Open Shifts" at bounding box center [131, 426] width 237 height 26
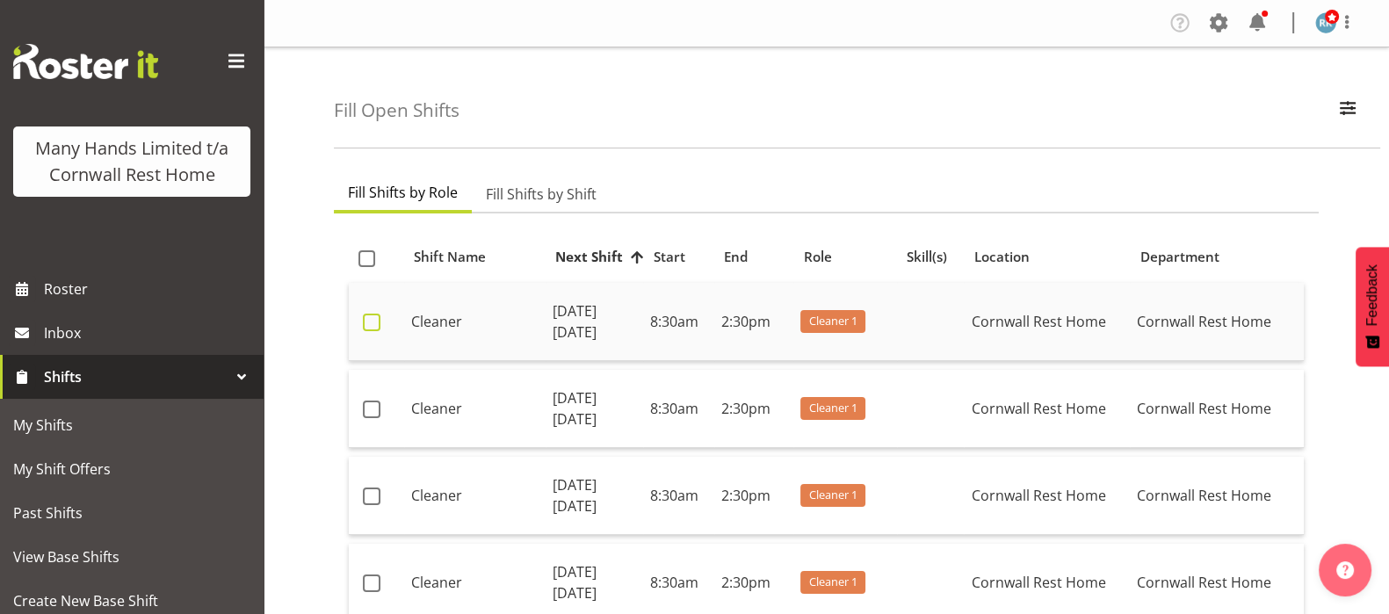
click at [365, 316] on span at bounding box center [372, 323] width 18 height 18
checkbox input "true"
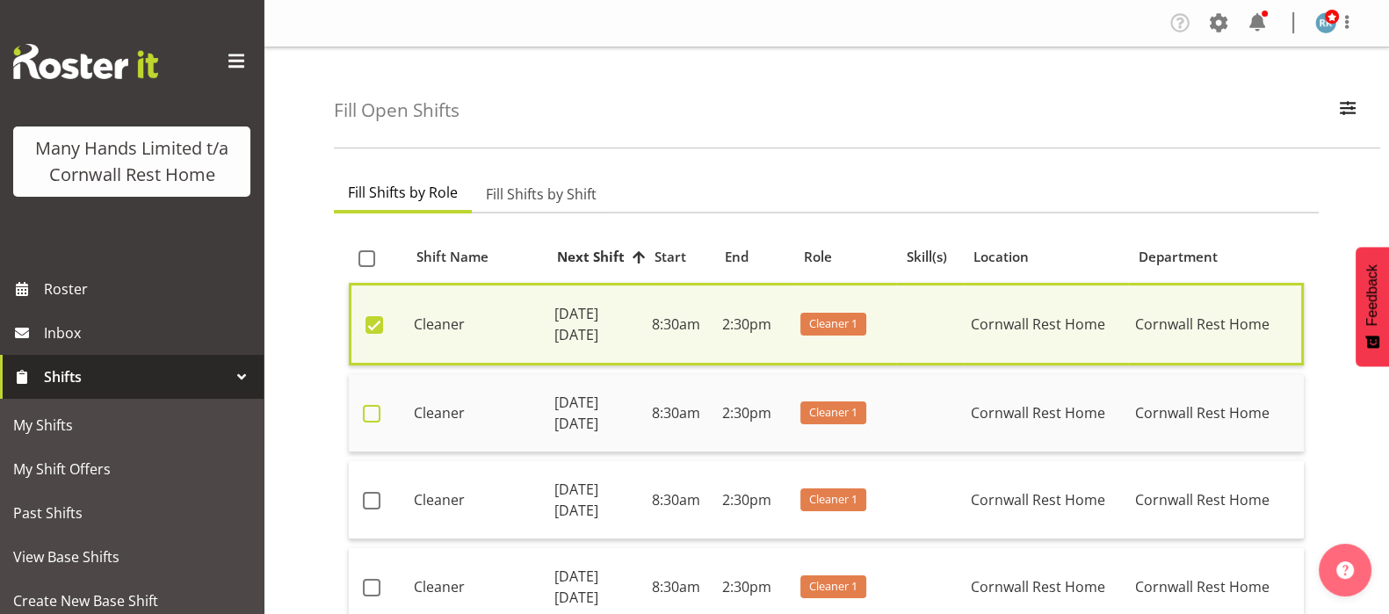
click at [374, 409] on span at bounding box center [372, 414] width 18 height 18
checkbox input "true"
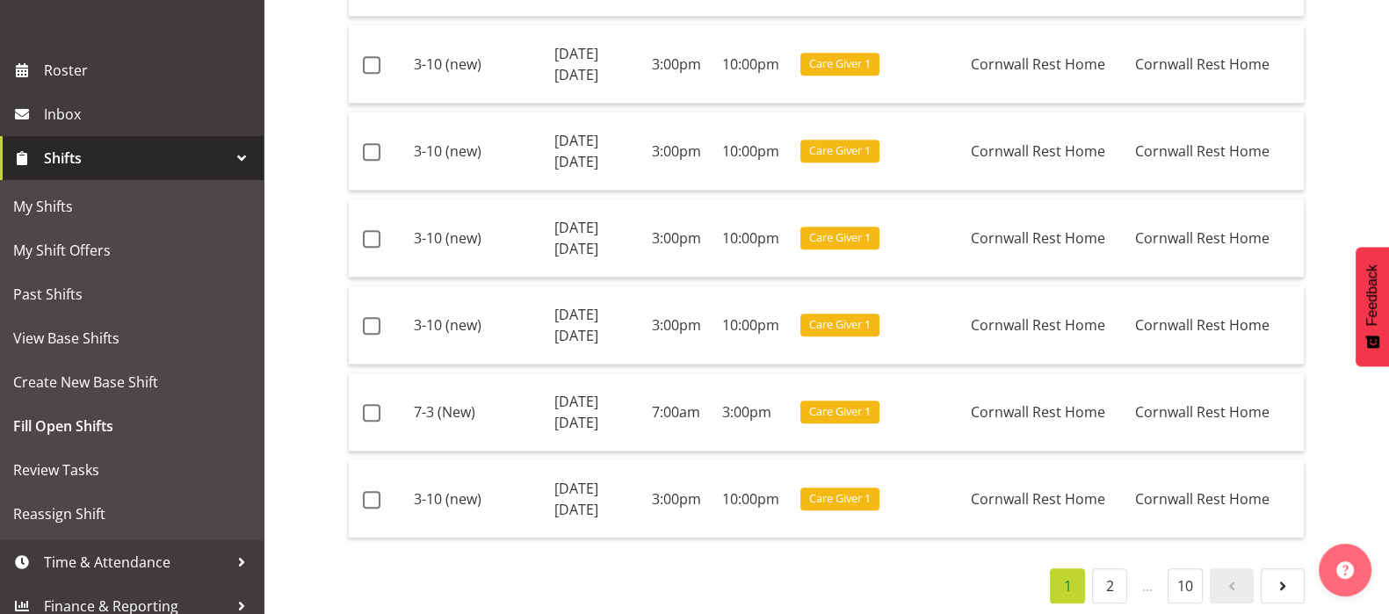
scroll to position [2500, 0]
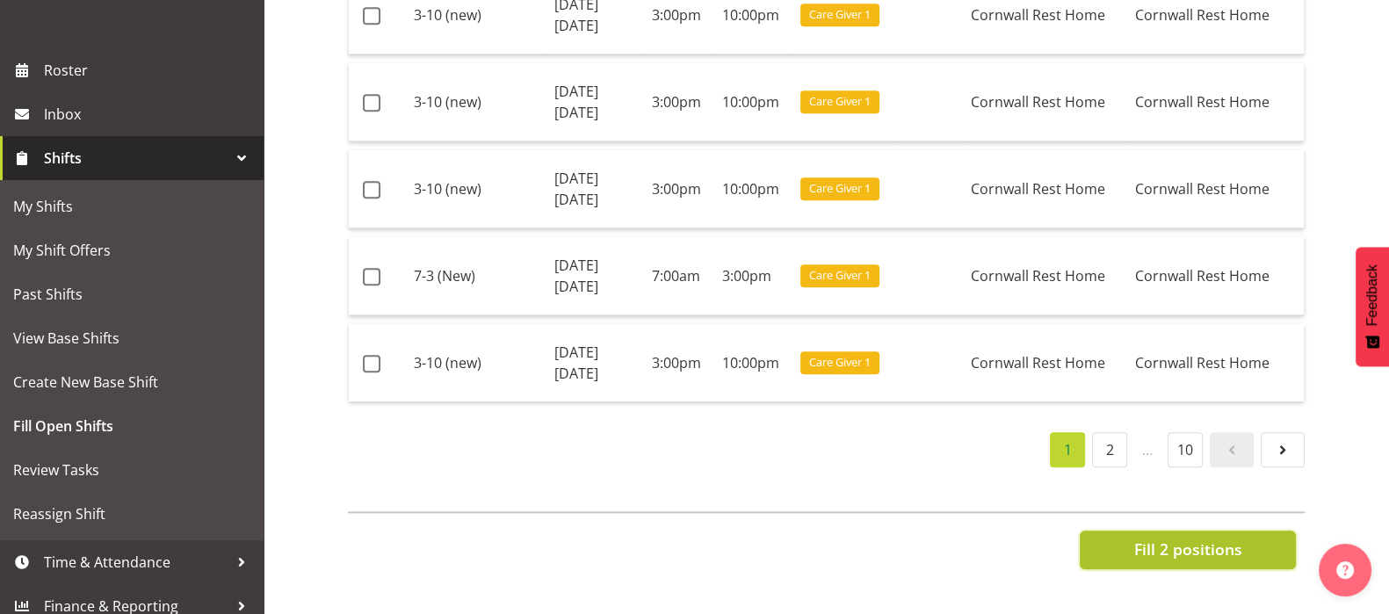
click at [1178, 538] on span "Fill 2 positions" at bounding box center [1188, 549] width 108 height 23
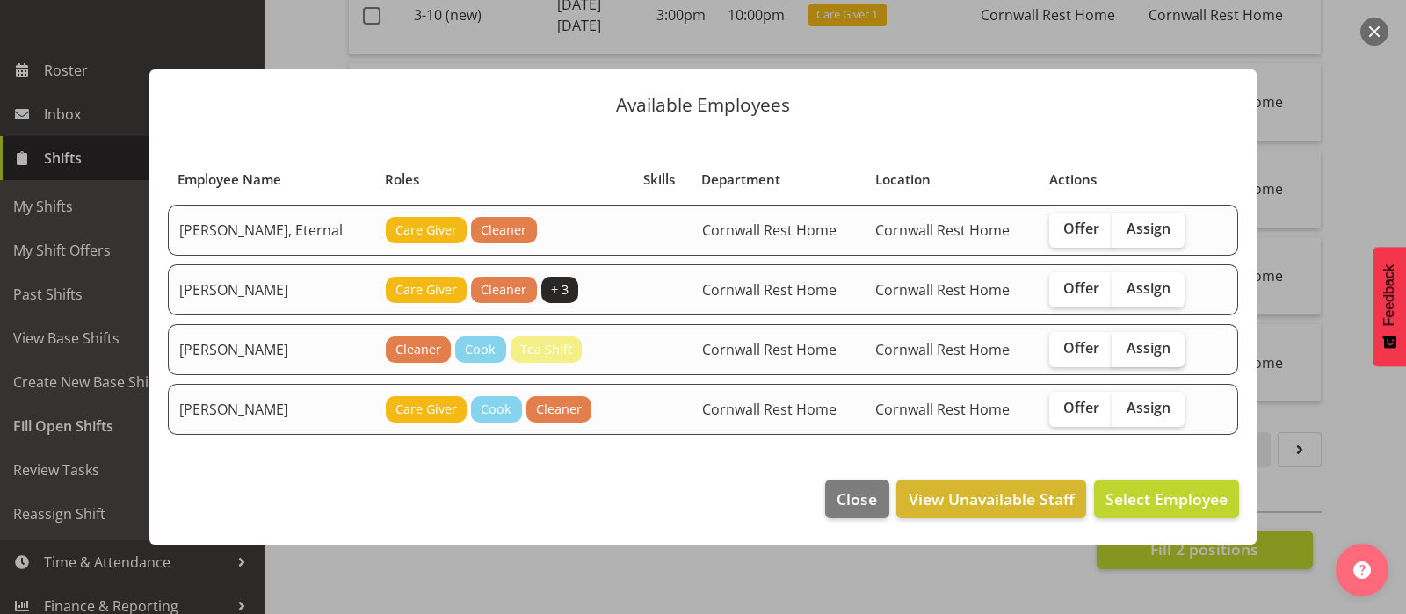
click at [1127, 344] on span "Assign" at bounding box center [1149, 348] width 44 height 18
click at [1124, 344] on input "Assign" at bounding box center [1118, 348] width 11 height 11
checkbox input "true"
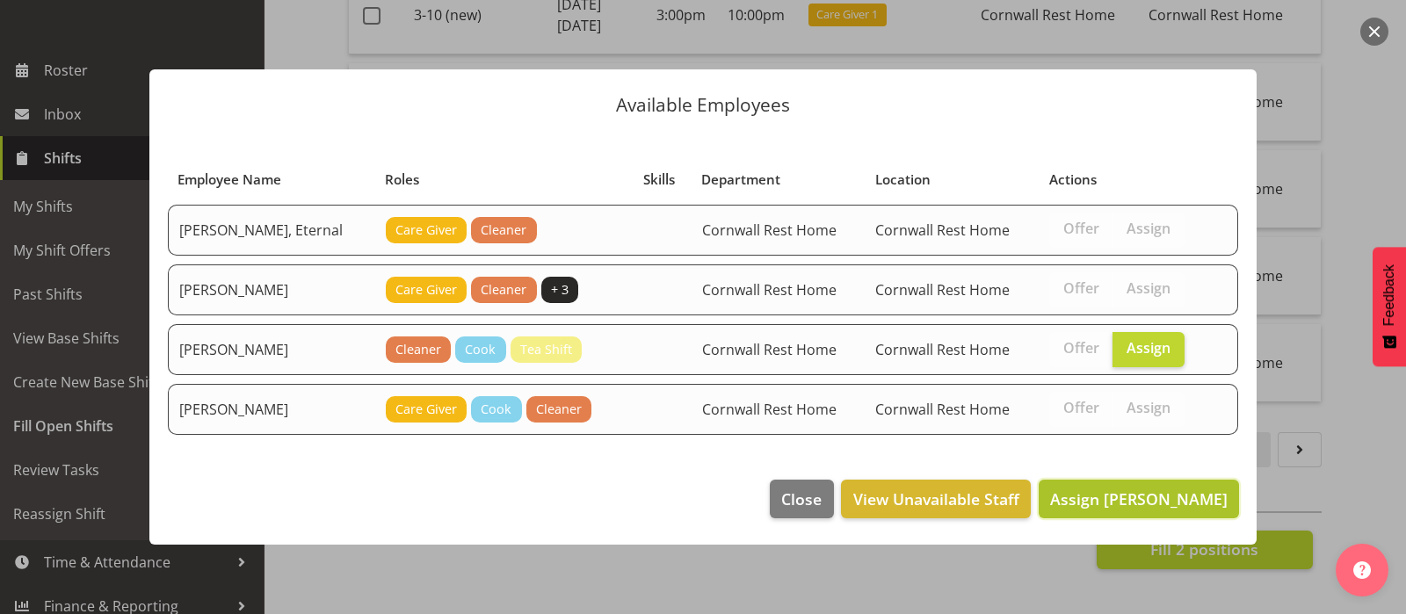
click at [1145, 499] on span "Assign Hobbs, Melissa" at bounding box center [1139, 499] width 178 height 21
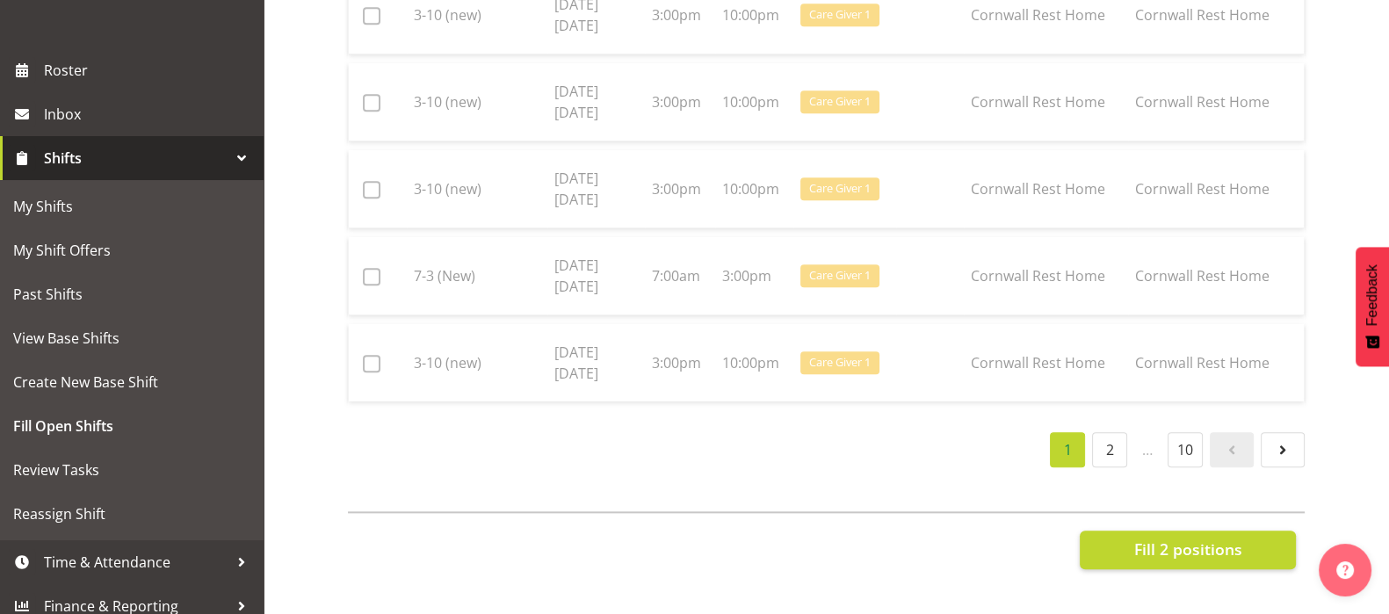
checkbox input "false"
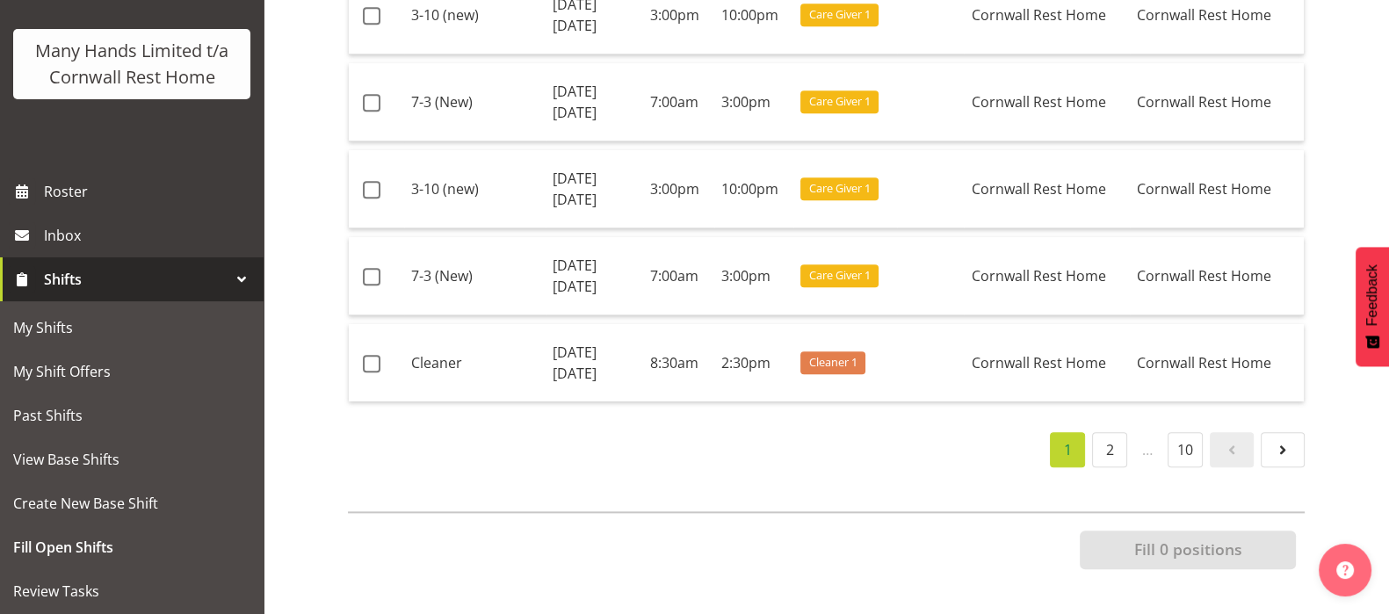
scroll to position [0, 0]
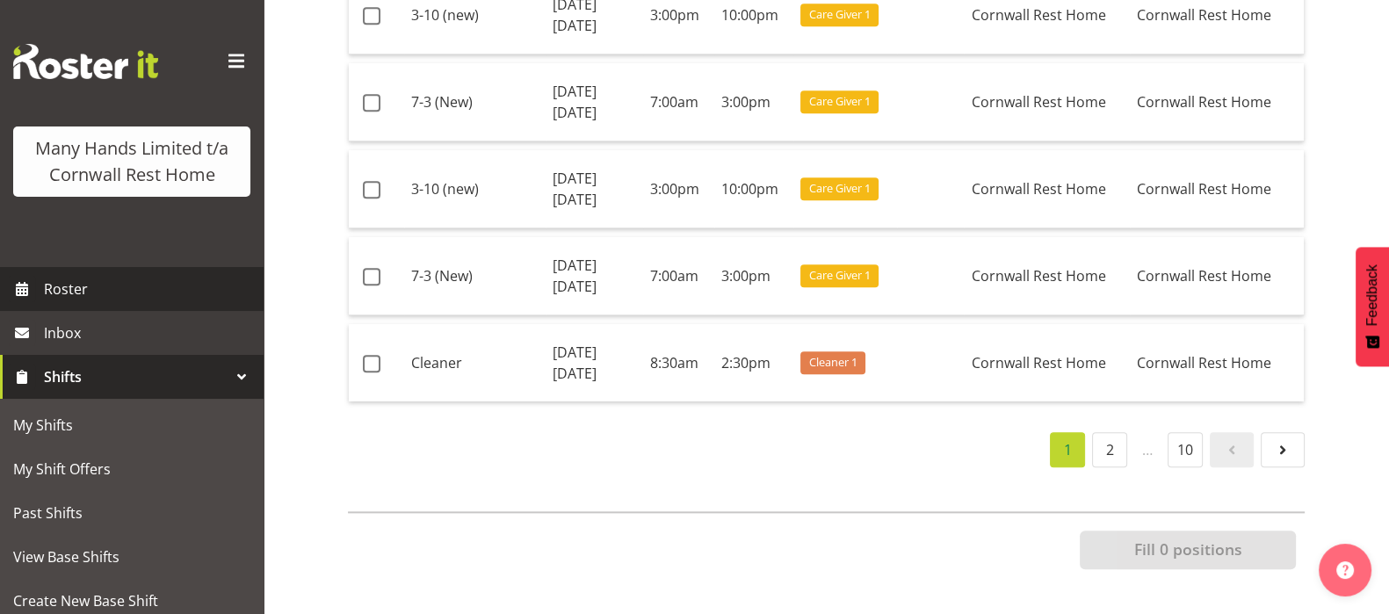
click at [74, 302] on span "Roster" at bounding box center [149, 289] width 211 height 26
